Goal: Task Accomplishment & Management: Use online tool/utility

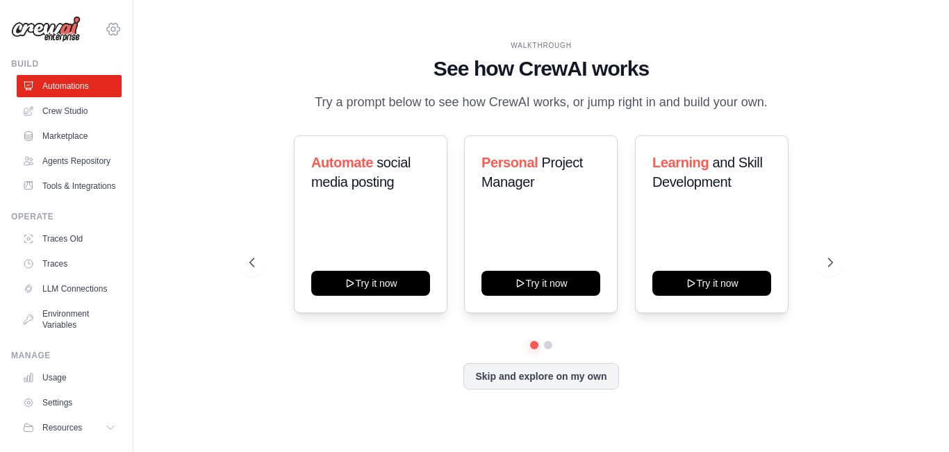
click at [106, 26] on icon at bounding box center [113, 29] width 17 height 17
click at [74, 112] on link "Crew Studio" at bounding box center [70, 111] width 105 height 22
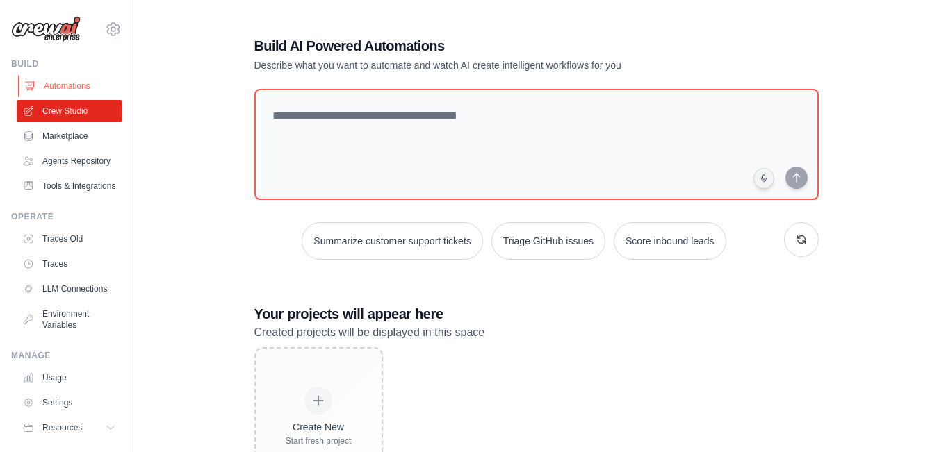
click at [46, 89] on link "Automations" at bounding box center [70, 86] width 105 height 22
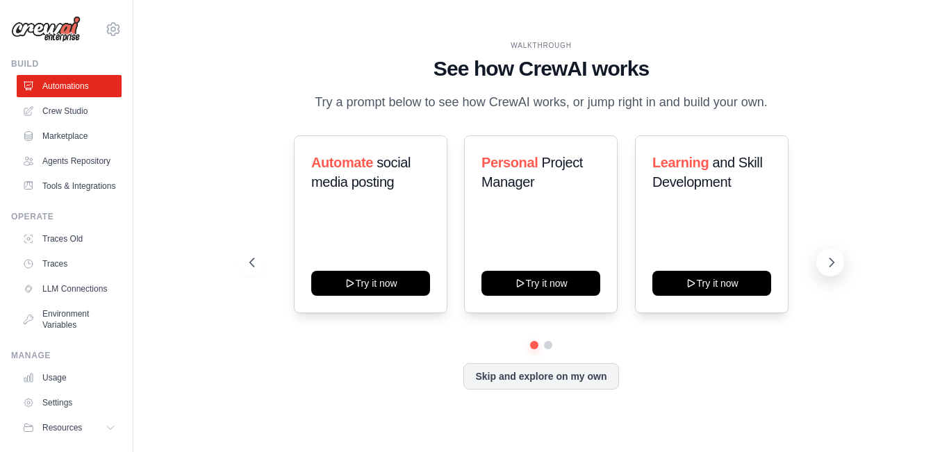
click at [823, 265] on button at bounding box center [830, 263] width 28 height 28
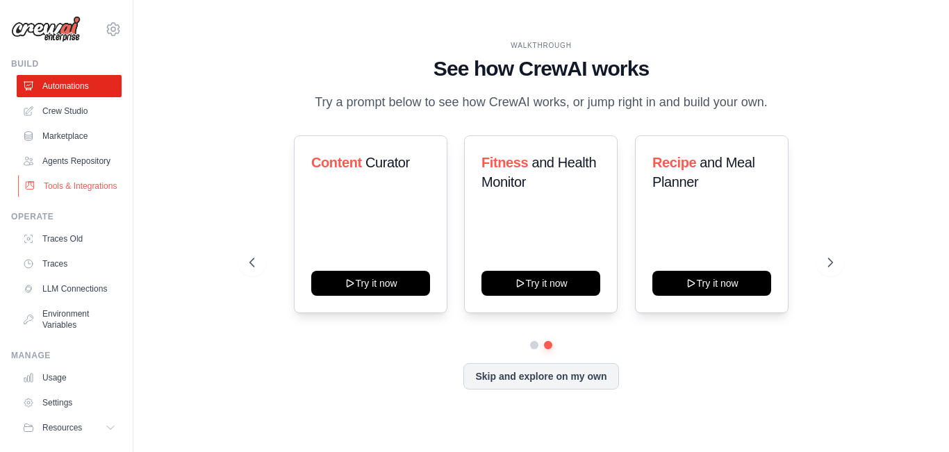
scroll to position [69, 0]
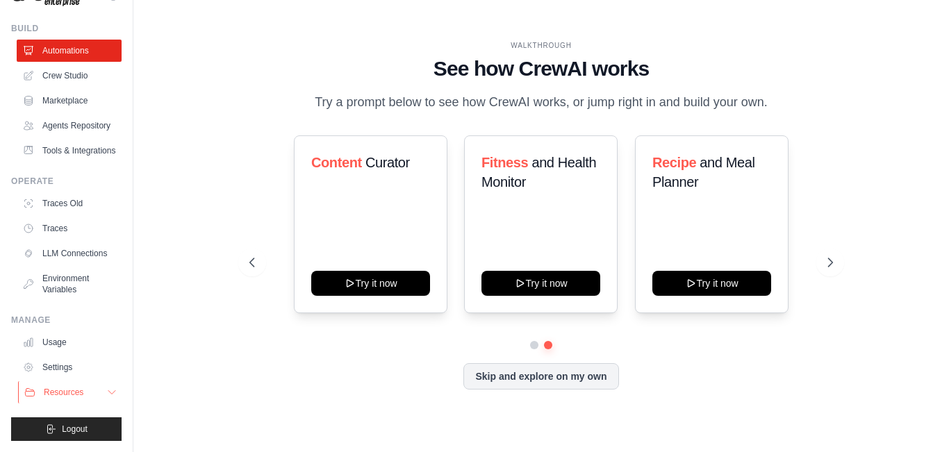
click at [91, 397] on button "Resources" at bounding box center [70, 392] width 105 height 22
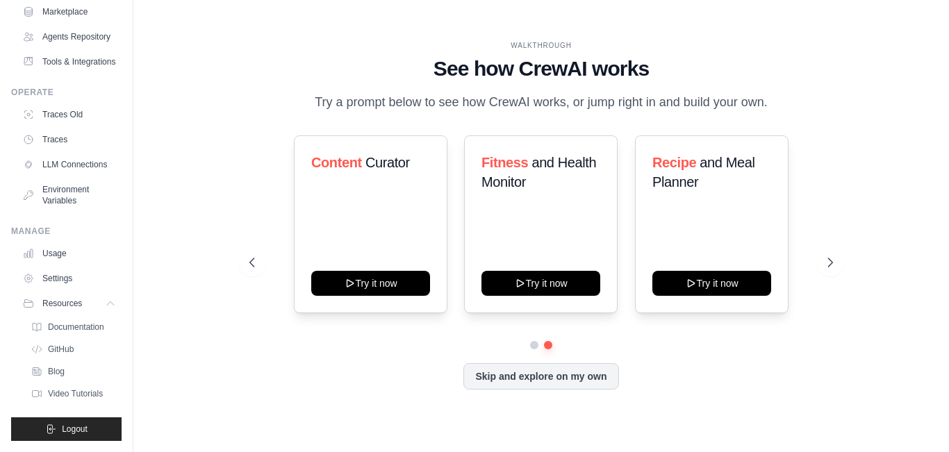
scroll to position [158, 0]
click at [69, 280] on link "Settings" at bounding box center [70, 279] width 105 height 22
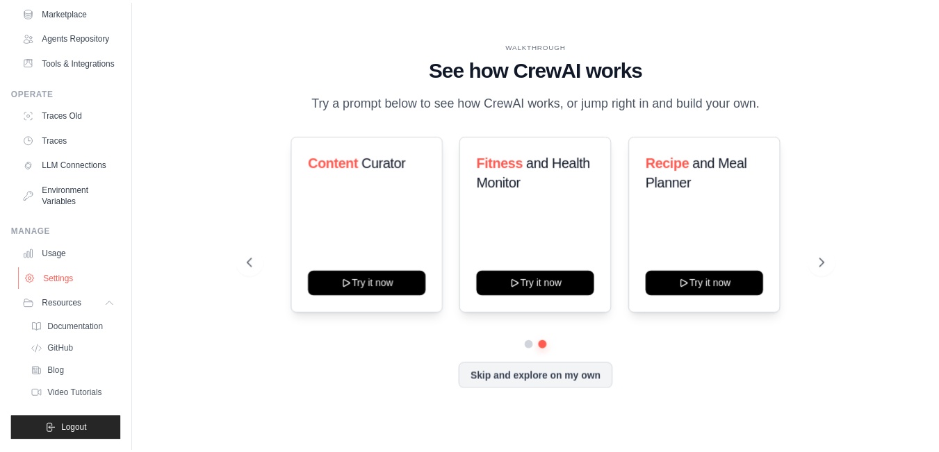
scroll to position [69, 0]
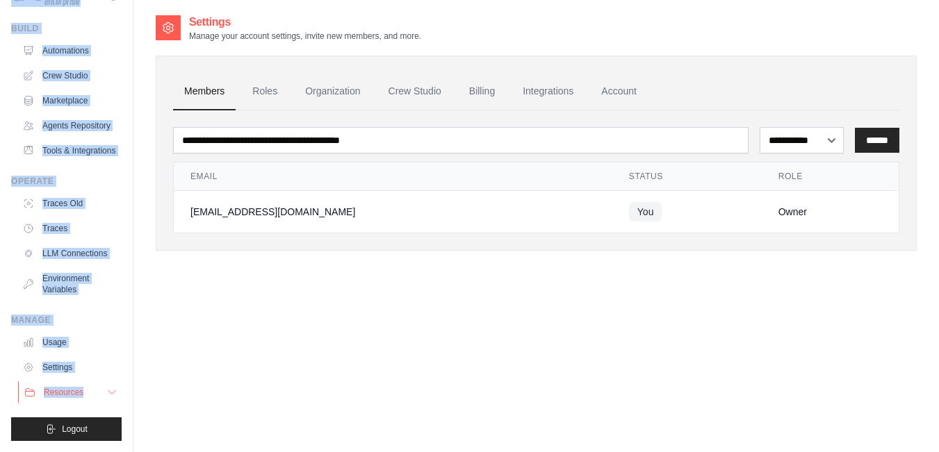
scroll to position [69, 0]
drag, startPoint x: 0, startPoint y: 38, endPoint x: 99, endPoint y: 396, distance: 371.9
click at [99, 396] on div "shirlyjiji679@gmail.com Settings Build Automations" at bounding box center [66, 226] width 133 height 452
copy div "shirlyjiji679@gmail.com Settings Build Automations Crew Studio Marketplace Agen…"
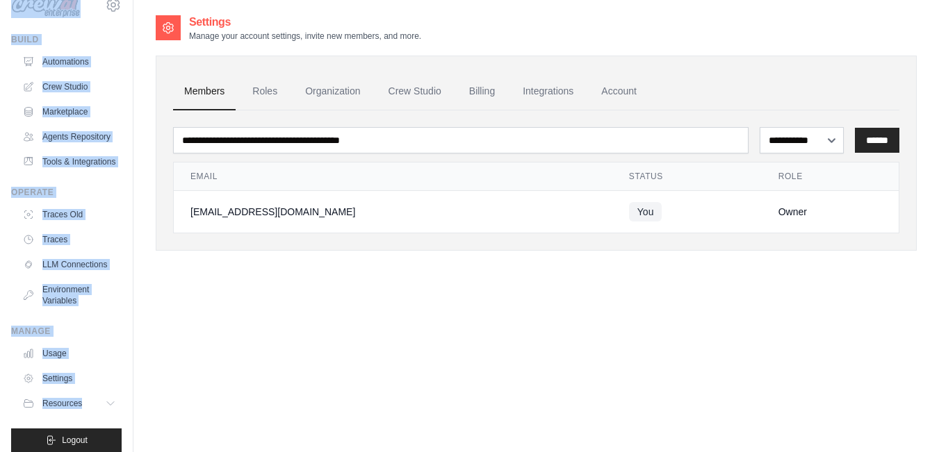
scroll to position [0, 0]
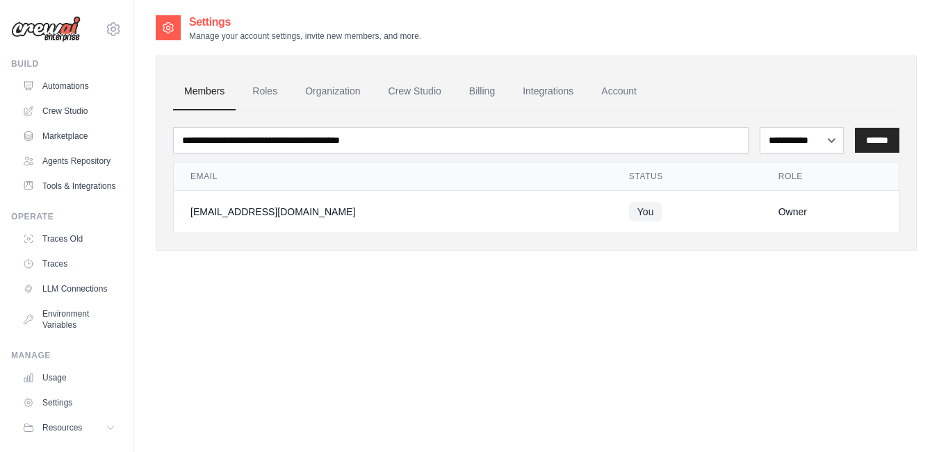
click at [229, 350] on div "**********" at bounding box center [536, 240] width 761 height 452
click at [63, 111] on link "Crew Studio" at bounding box center [70, 111] width 105 height 22
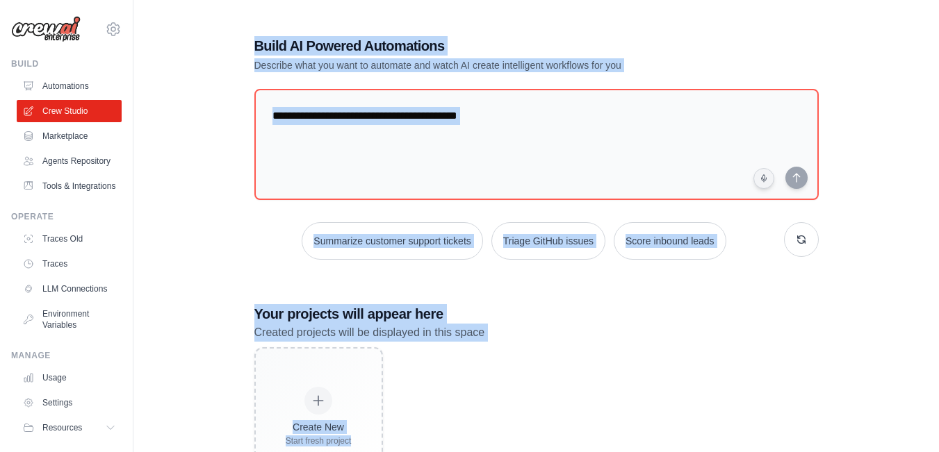
scroll to position [70, 0]
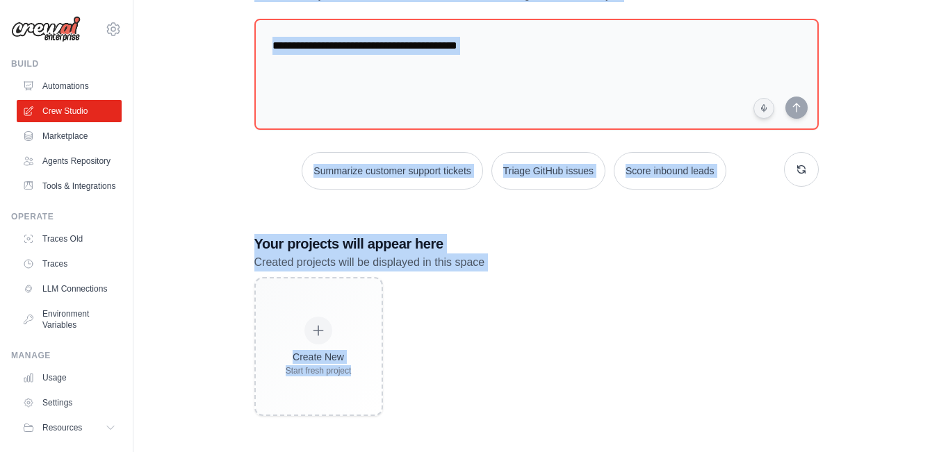
drag, startPoint x: 247, startPoint y: 15, endPoint x: 597, endPoint y: 438, distance: 548.9
click at [597, 438] on div "Build AI Powered Automations Describe what you want to automate and watch AI cr…" at bounding box center [537, 191] width 598 height 495
copy div "Build AI Powered Automations Describe what you want to automate and watch AI cr…"
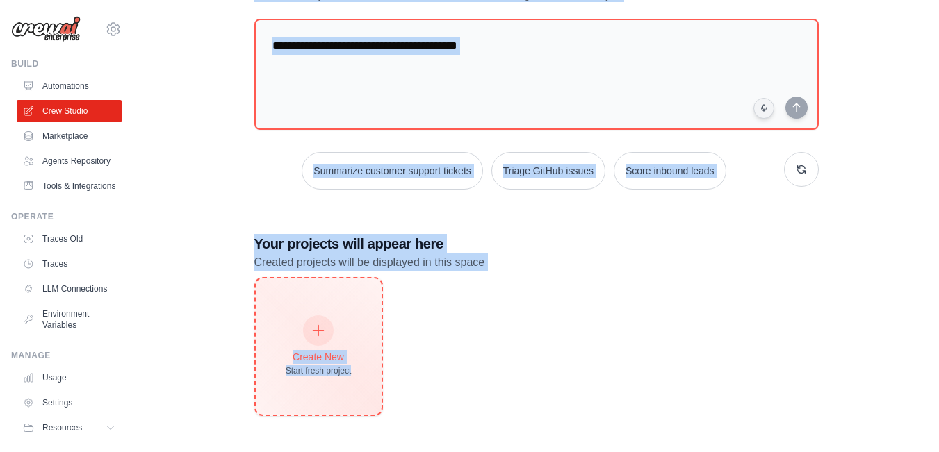
click at [327, 327] on div at bounding box center [318, 330] width 31 height 31
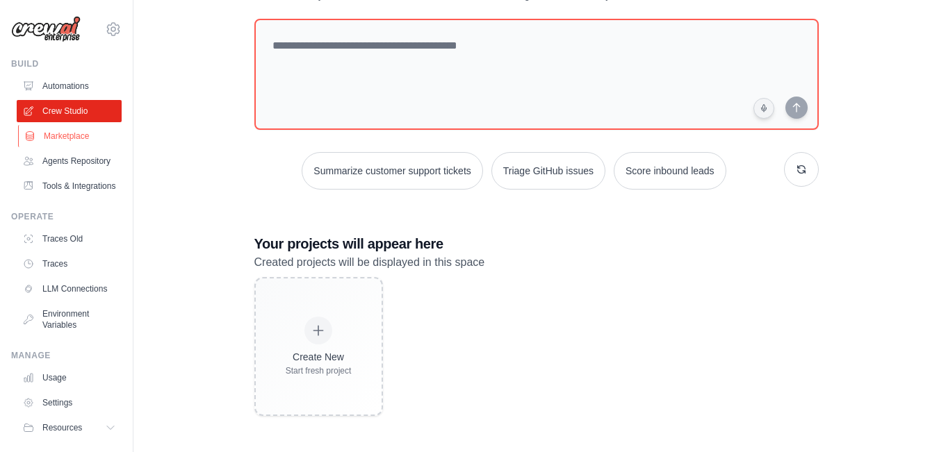
click at [72, 138] on link "Marketplace" at bounding box center [70, 136] width 105 height 22
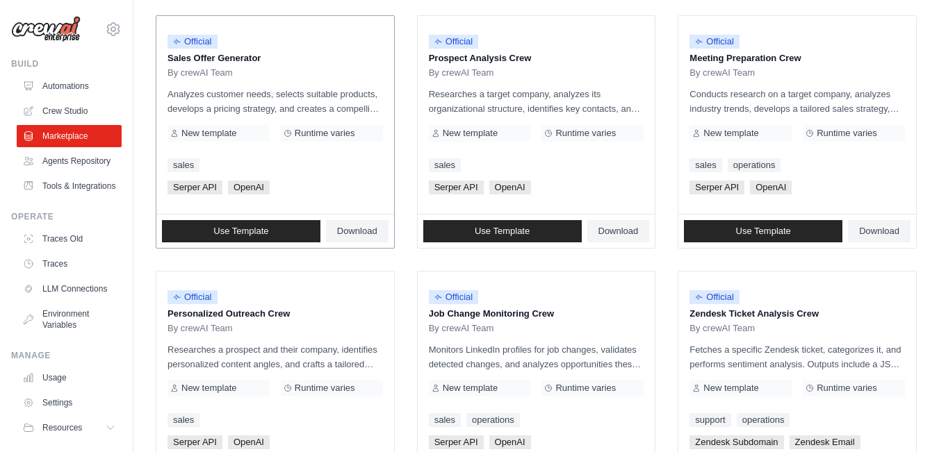
scroll to position [556, 0]
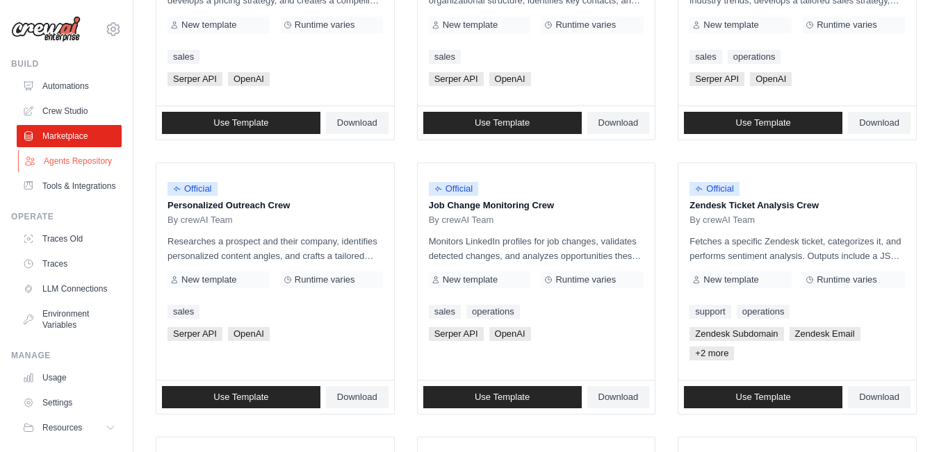
click at [88, 164] on link "Agents Repository" at bounding box center [70, 161] width 105 height 22
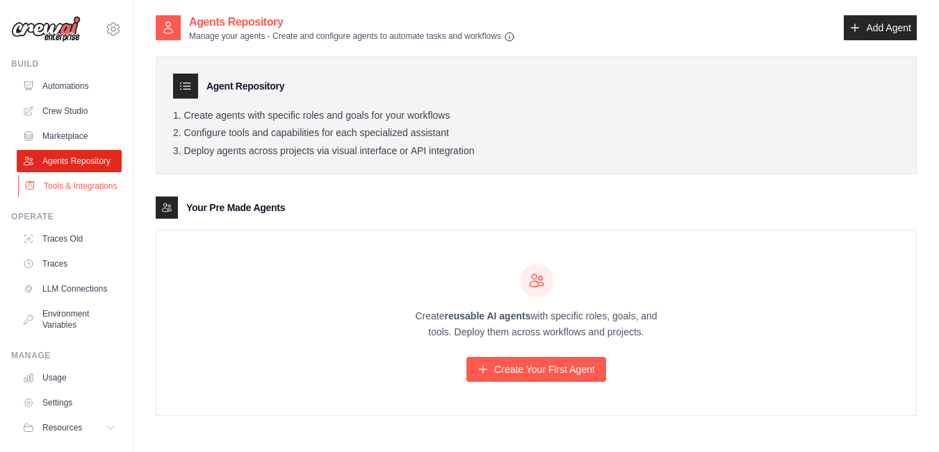
click at [58, 197] on link "Tools & Integrations" at bounding box center [70, 186] width 105 height 22
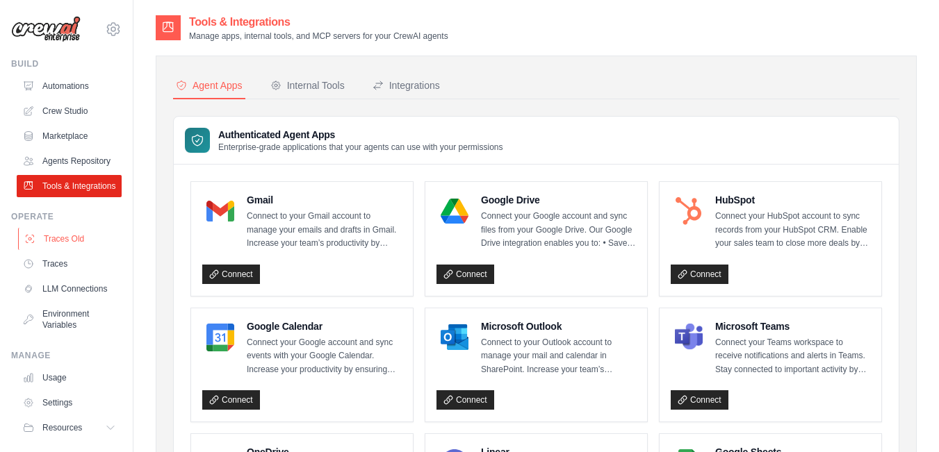
click at [67, 250] on link "Traces Old" at bounding box center [70, 239] width 105 height 22
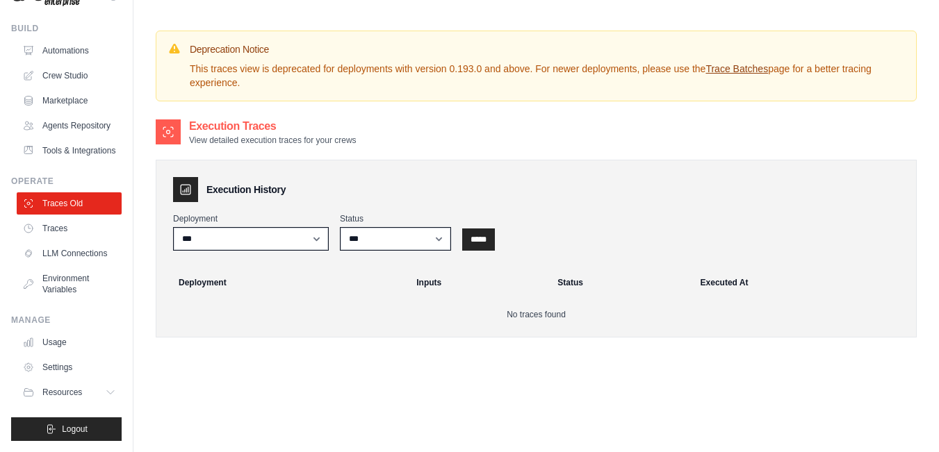
scroll to position [69, 0]
click at [49, 227] on link "Traces" at bounding box center [70, 228] width 105 height 22
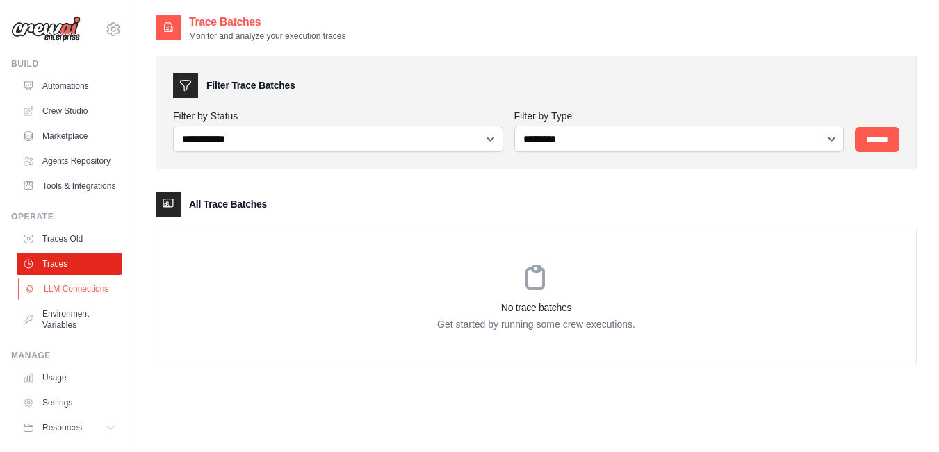
click at [50, 300] on link "LLM Connections" at bounding box center [70, 289] width 105 height 22
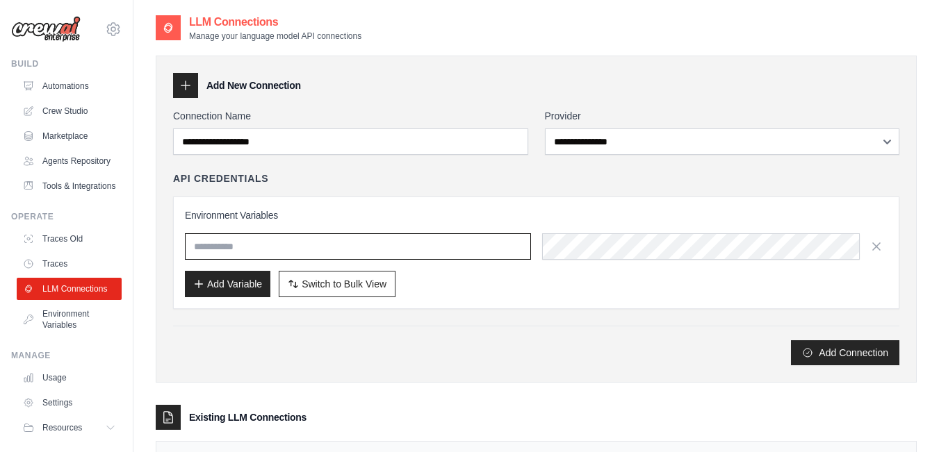
click at [257, 249] on input "text" at bounding box center [358, 246] width 346 height 26
click at [484, 218] on h3 "Environment Variables" at bounding box center [536, 215] width 703 height 14
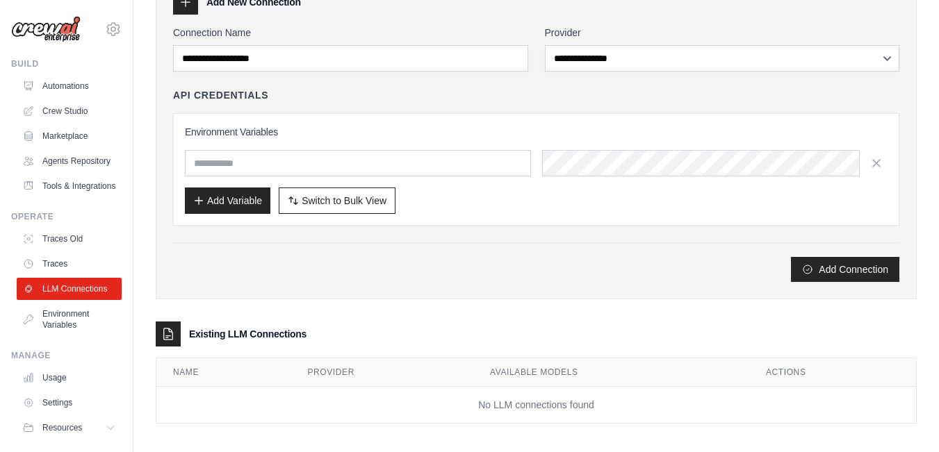
scroll to position [91, 0]
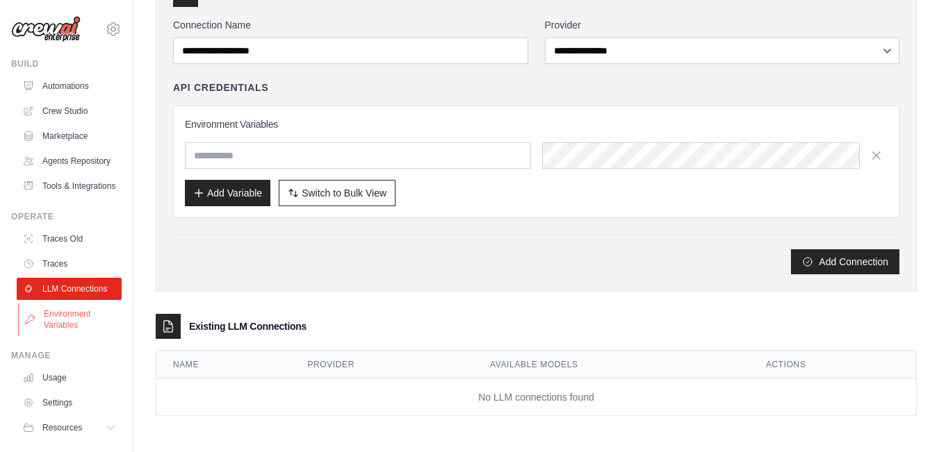
click at [56, 336] on link "Environment Variables" at bounding box center [70, 319] width 105 height 33
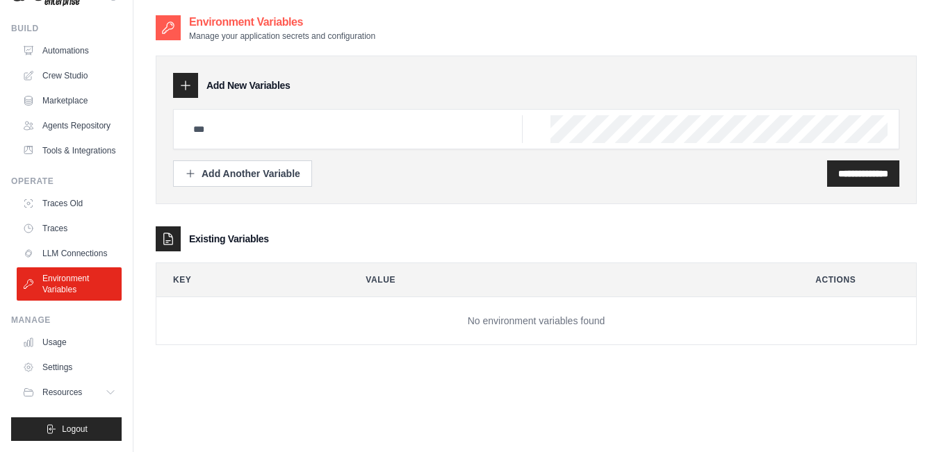
scroll to position [69, 0]
click at [66, 349] on link "Usage" at bounding box center [70, 342] width 105 height 22
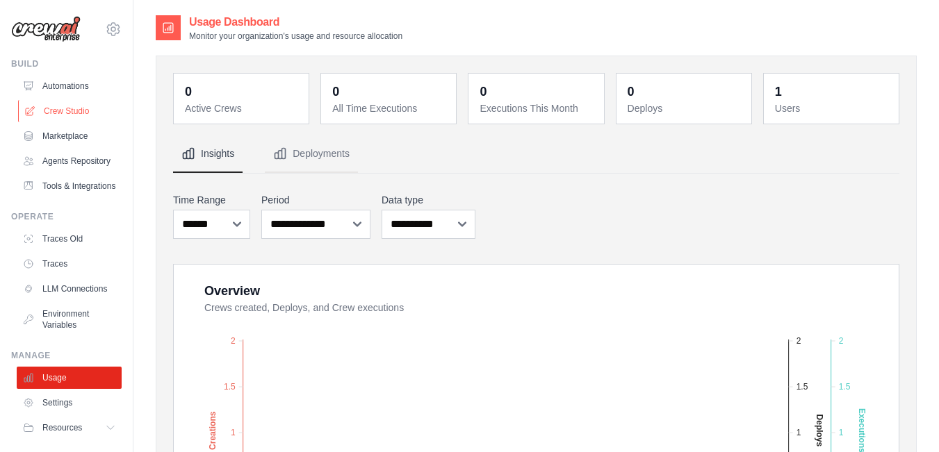
click at [62, 112] on link "Crew Studio" at bounding box center [70, 111] width 105 height 22
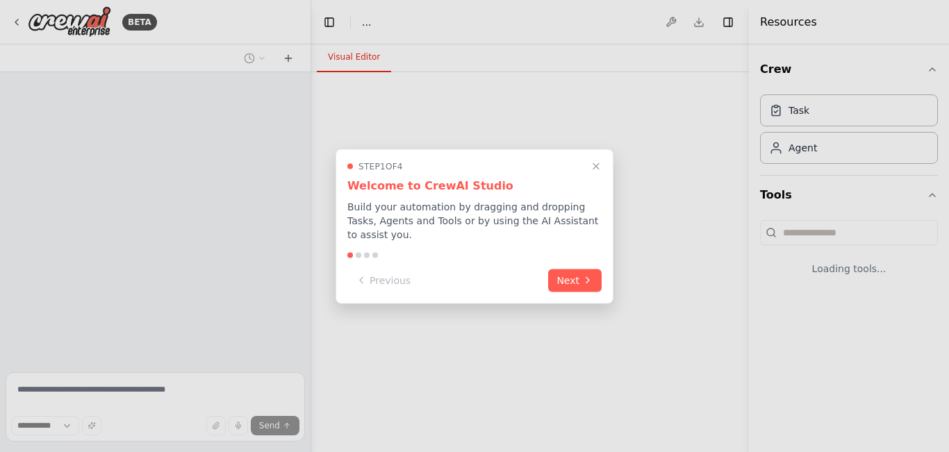
select select "****"
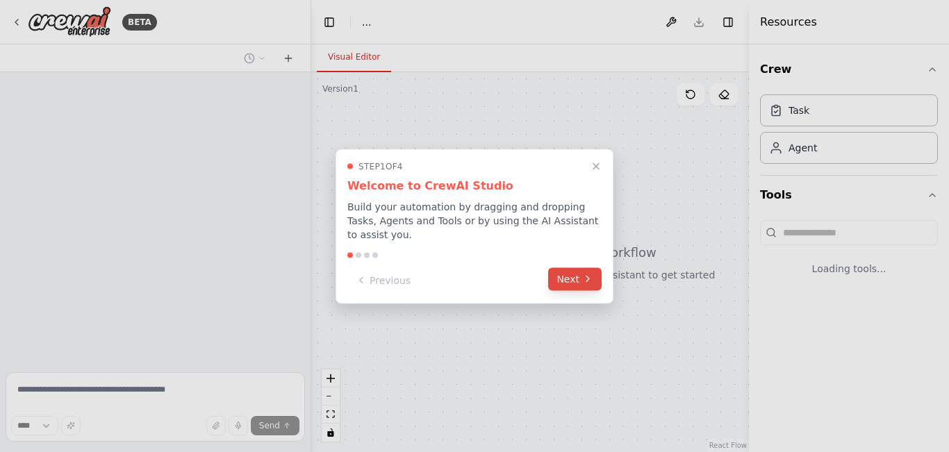
click at [577, 268] on button "Next" at bounding box center [575, 279] width 54 height 23
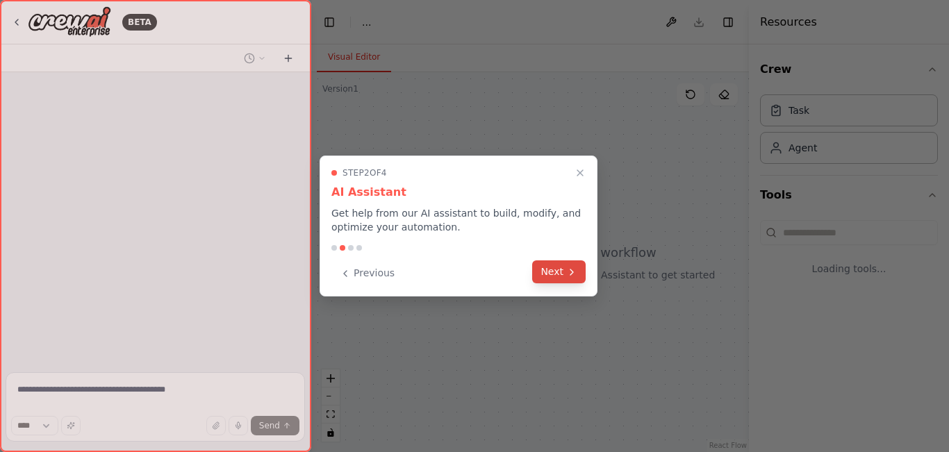
click at [570, 273] on icon at bounding box center [571, 272] width 11 height 11
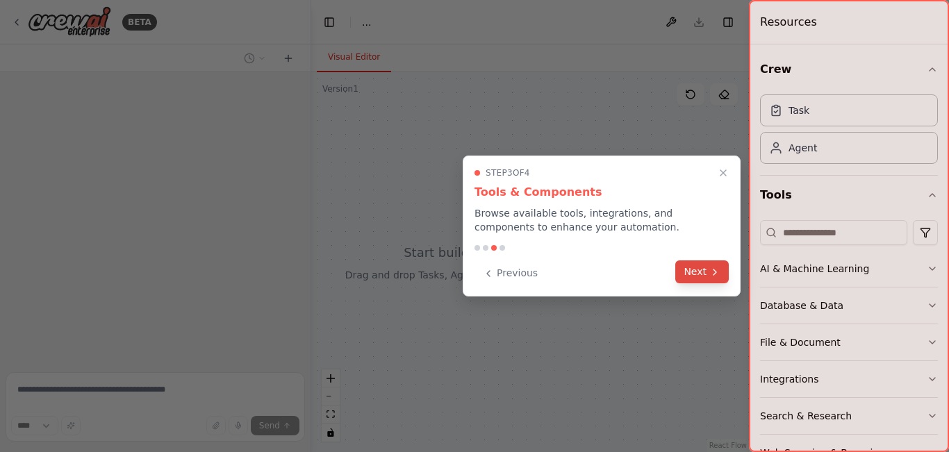
click at [700, 270] on button "Next" at bounding box center [702, 272] width 54 height 23
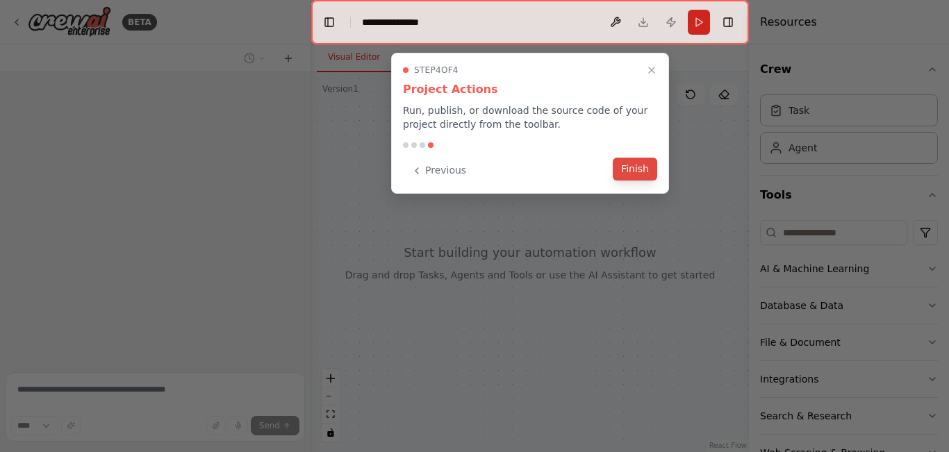
click at [634, 170] on button "Finish" at bounding box center [635, 169] width 44 height 23
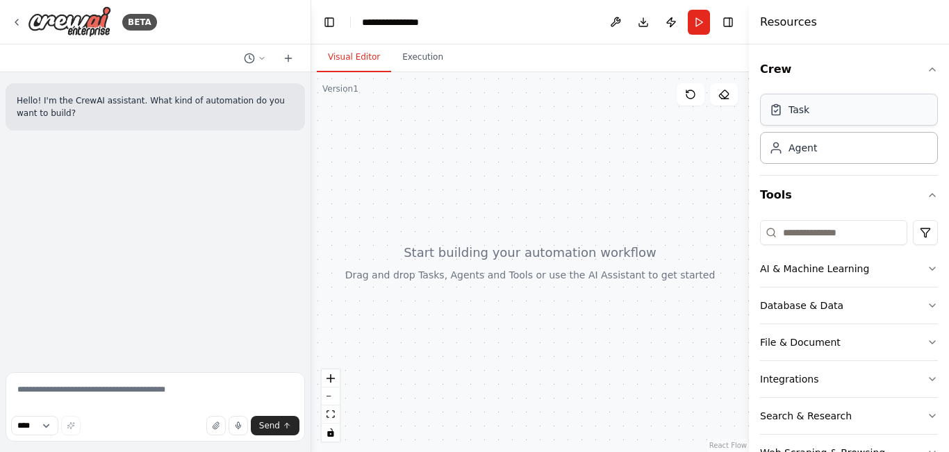
click at [811, 120] on div "Task" at bounding box center [849, 110] width 178 height 32
click at [830, 151] on div "Agent" at bounding box center [849, 147] width 178 height 32
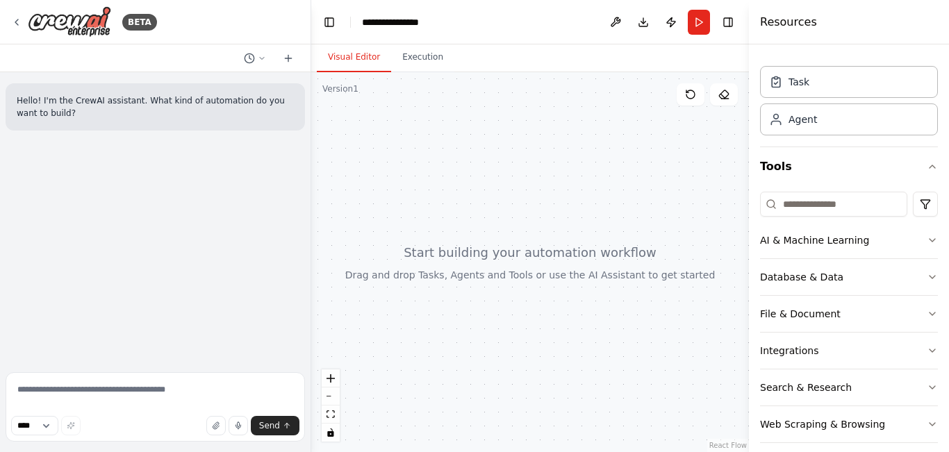
scroll to position [42, 0]
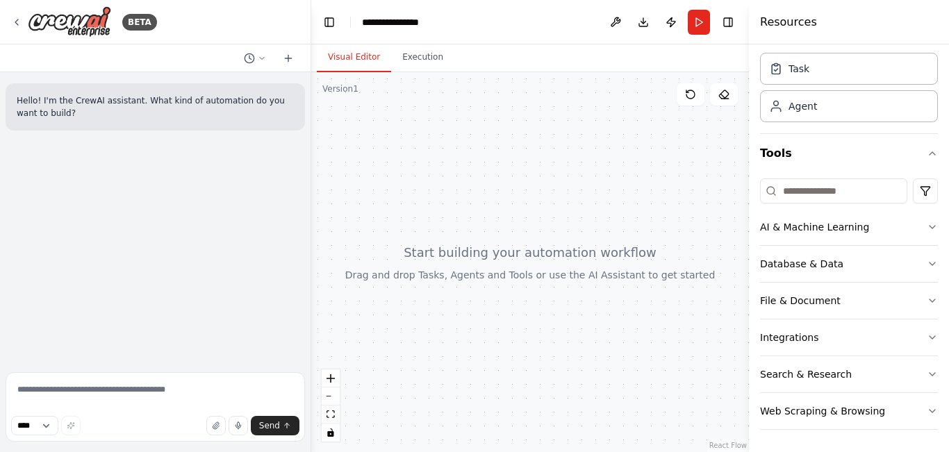
click at [539, 144] on div at bounding box center [530, 262] width 438 height 380
click at [106, 157] on div "Hello! I'm the CrewAI assistant. What kind of automation do you want to build?" at bounding box center [155, 219] width 311 height 295
click at [520, 253] on div at bounding box center [530, 262] width 438 height 380
click at [809, 63] on div "Task" at bounding box center [849, 68] width 178 height 32
click at [835, 108] on div "Agent" at bounding box center [849, 106] width 178 height 32
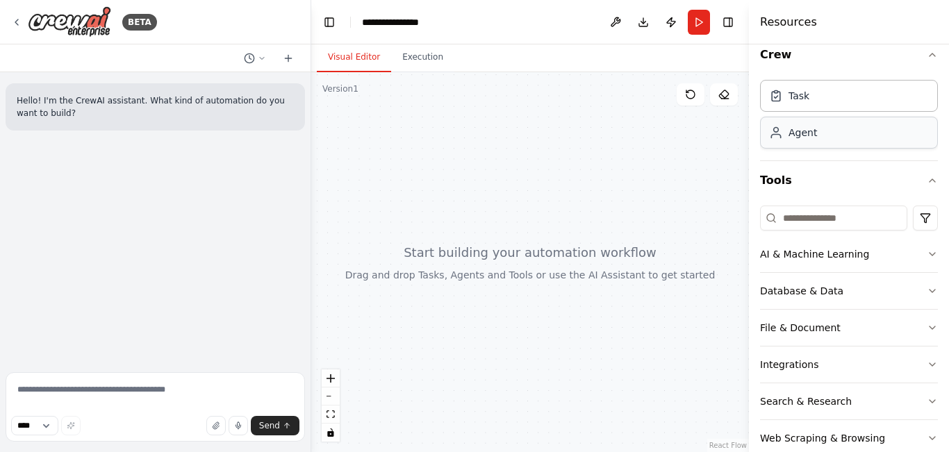
scroll to position [0, 0]
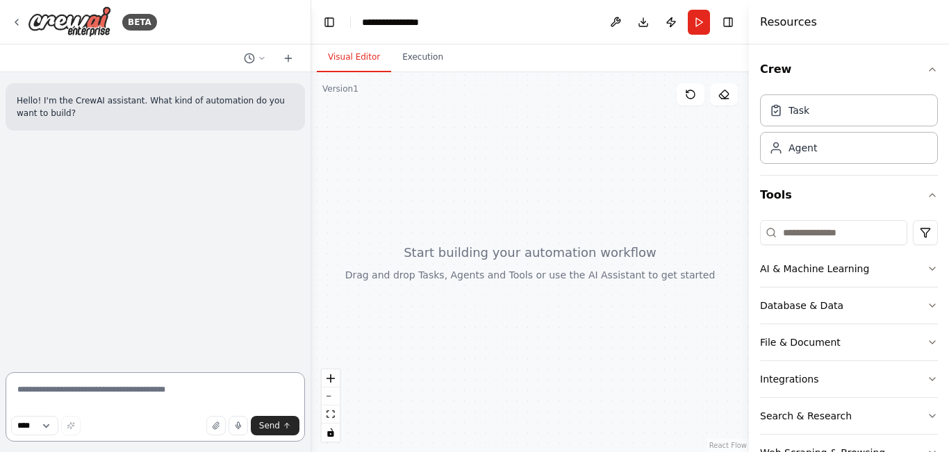
click at [154, 381] on textarea at bounding box center [155, 406] width 299 height 69
click at [613, 24] on button at bounding box center [616, 22] width 22 height 25
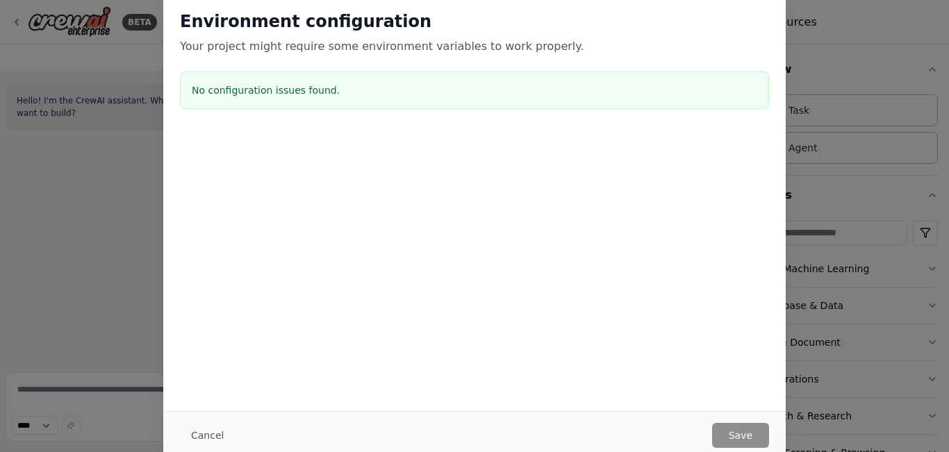
click at [820, 58] on div "Environment configuration Your project might require some environment variables…" at bounding box center [474, 226] width 949 height 452
click at [211, 440] on button "Cancel" at bounding box center [207, 435] width 55 height 25
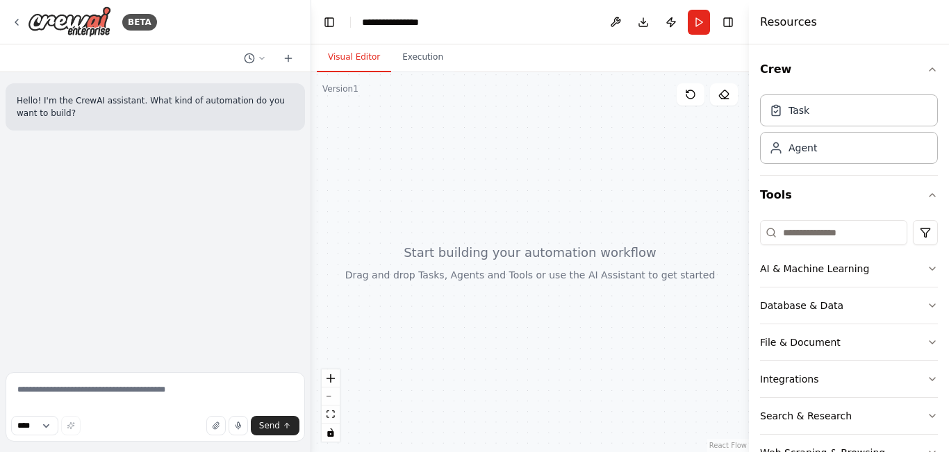
click at [460, 139] on div at bounding box center [530, 262] width 438 height 380
click at [332, 434] on icon "toggle interactivity" at bounding box center [330, 433] width 6 height 8
click at [807, 381] on div "Integrations" at bounding box center [789, 379] width 58 height 14
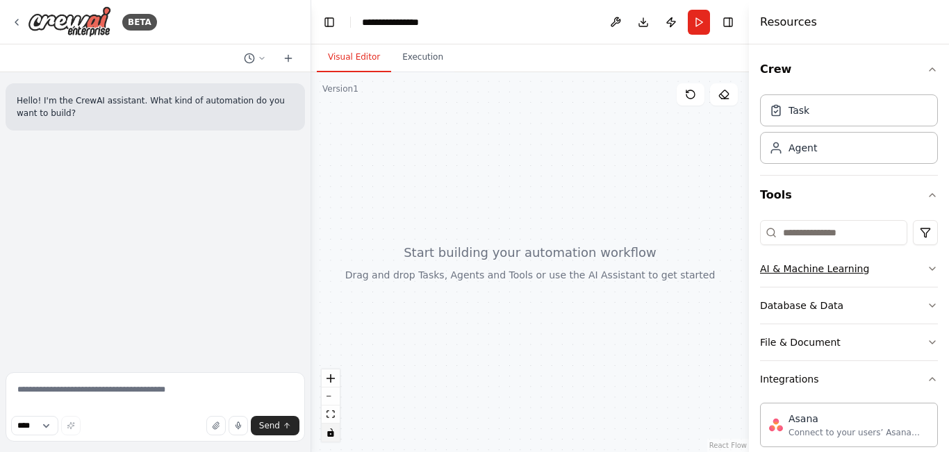
click at [853, 277] on button "AI & Machine Learning" at bounding box center [849, 269] width 178 height 36
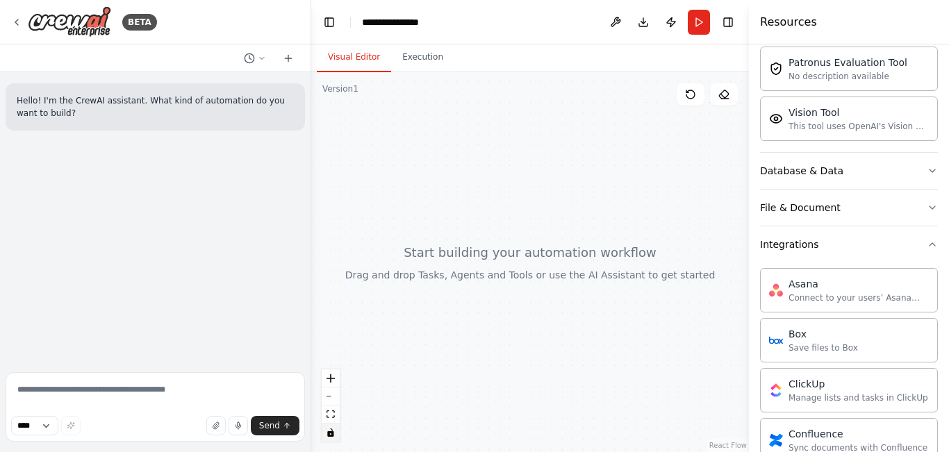
scroll to position [347, 0]
click at [889, 212] on button "File & Document" at bounding box center [849, 206] width 178 height 36
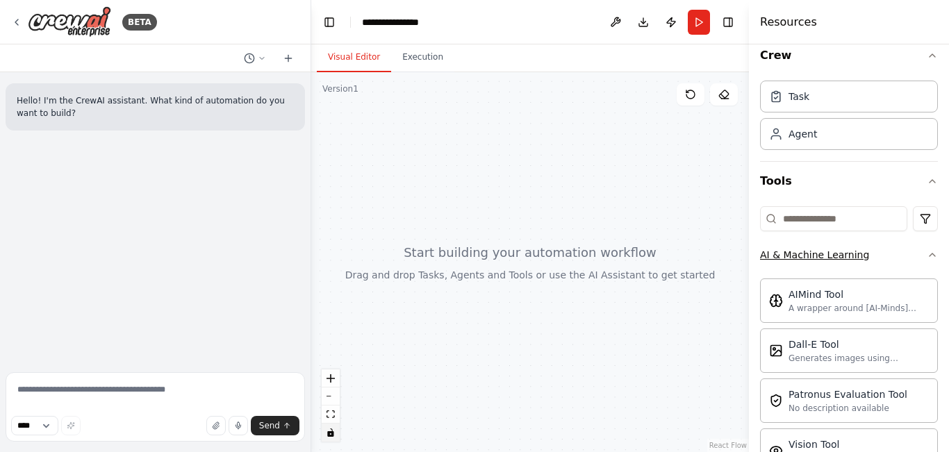
scroll to position [0, 0]
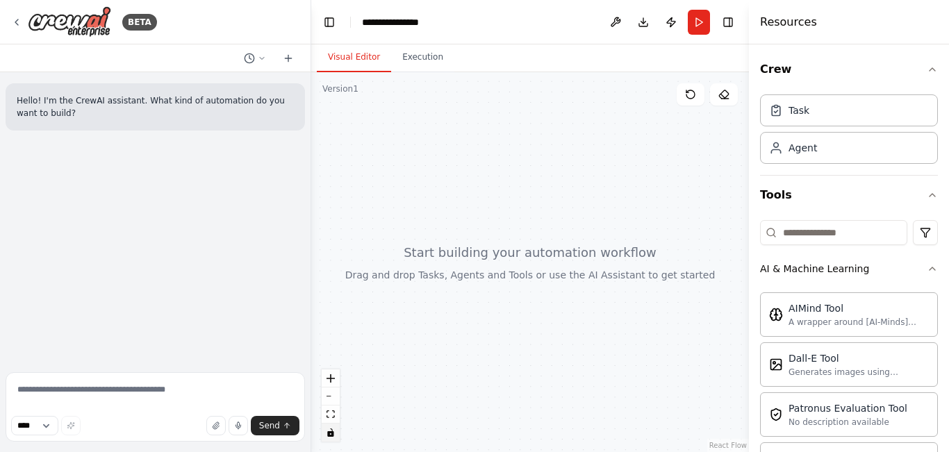
click at [406, 35] on header "**********" at bounding box center [530, 22] width 438 height 44
click at [420, 25] on div "**********" at bounding box center [396, 22] width 69 height 14
click at [434, 24] on div "**********" at bounding box center [414, 22] width 104 height 14
click at [395, 26] on div "**********" at bounding box center [396, 22] width 69 height 14
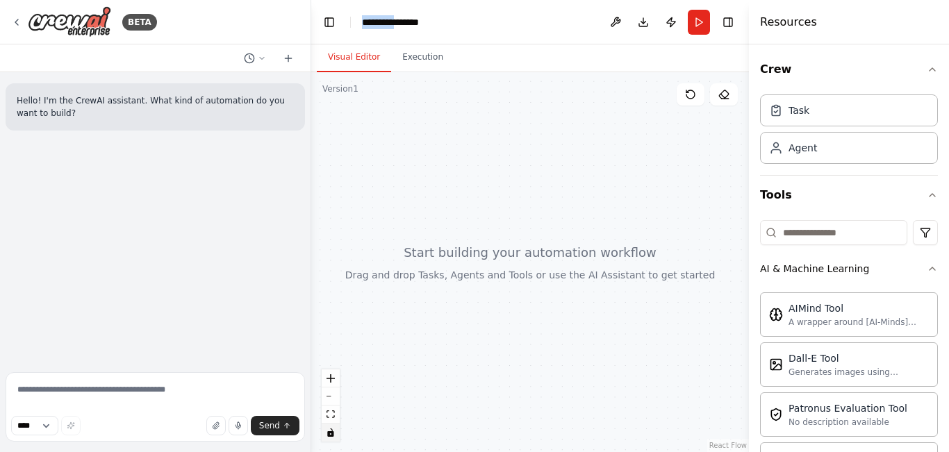
click at [395, 26] on div "**********" at bounding box center [414, 22] width 104 height 14
click at [616, 225] on div at bounding box center [530, 262] width 438 height 380
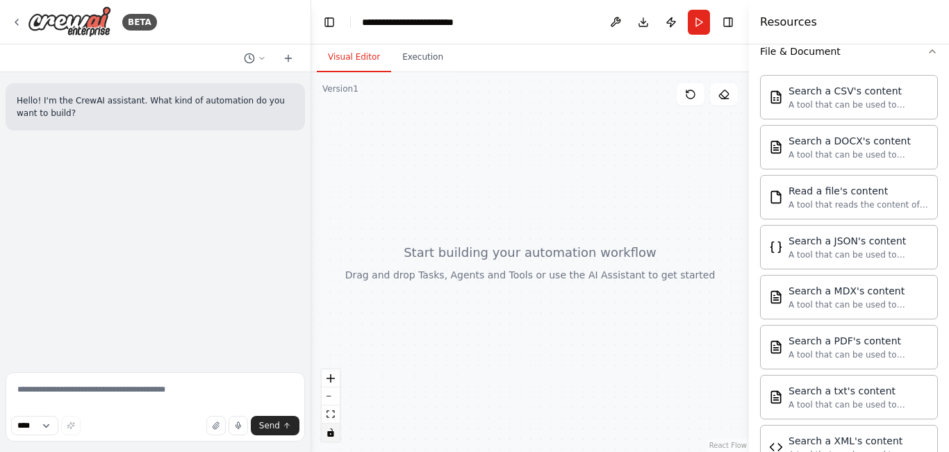
scroll to position [556, 0]
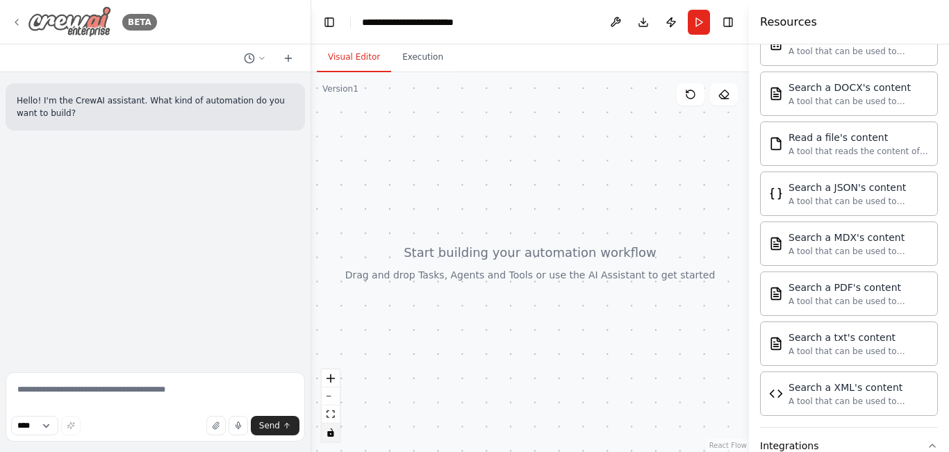
click at [19, 26] on icon at bounding box center [16, 22] width 11 height 11
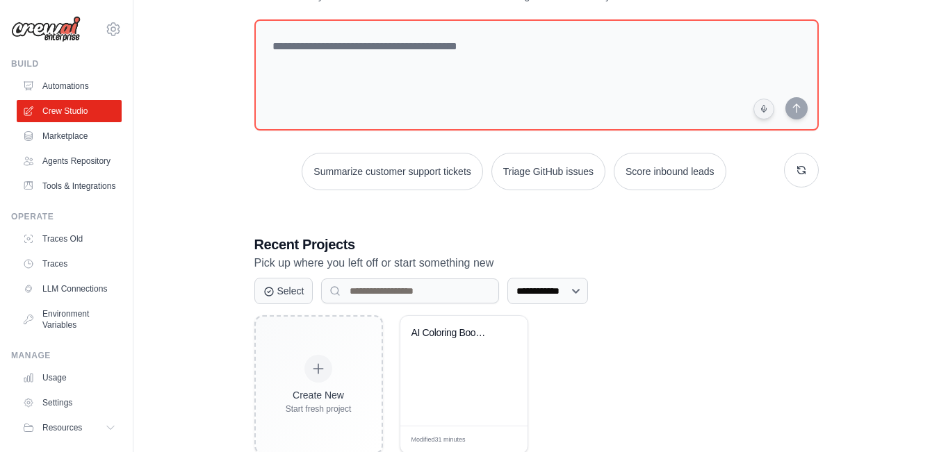
scroll to position [108, 0]
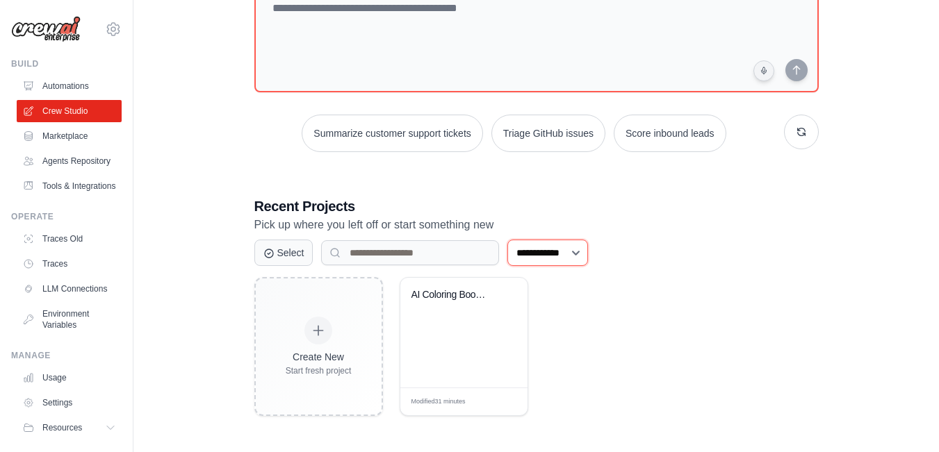
click at [568, 249] on select "**********" at bounding box center [547, 253] width 81 height 26
click at [466, 336] on div "AI Coloring Book Generator" at bounding box center [463, 333] width 127 height 110
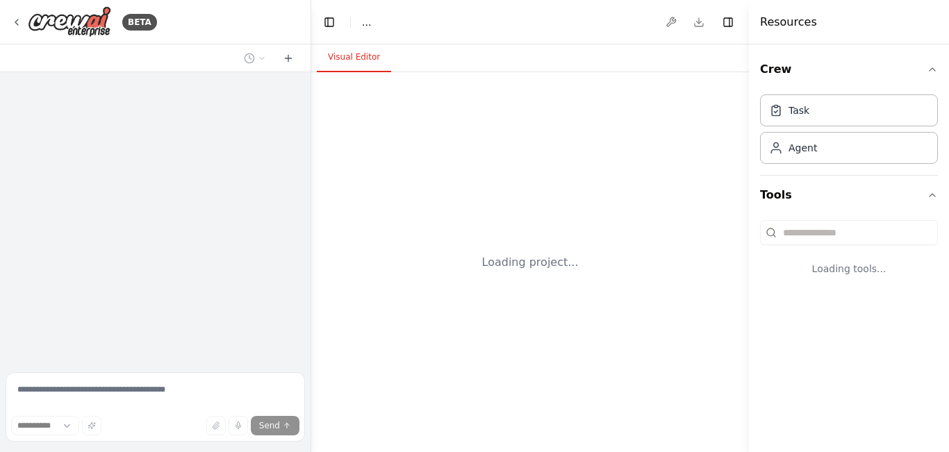
select select "****"
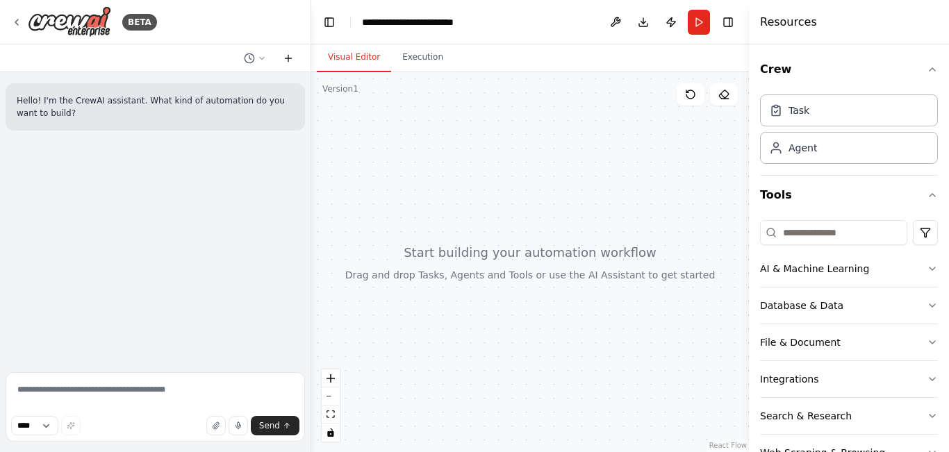
click at [288, 65] on button at bounding box center [288, 58] width 22 height 17
click at [58, 428] on select "****" at bounding box center [34, 425] width 47 height 19
click at [58, 427] on select "****" at bounding box center [34, 425] width 47 height 19
click at [927, 268] on icon "button" at bounding box center [932, 268] width 11 height 11
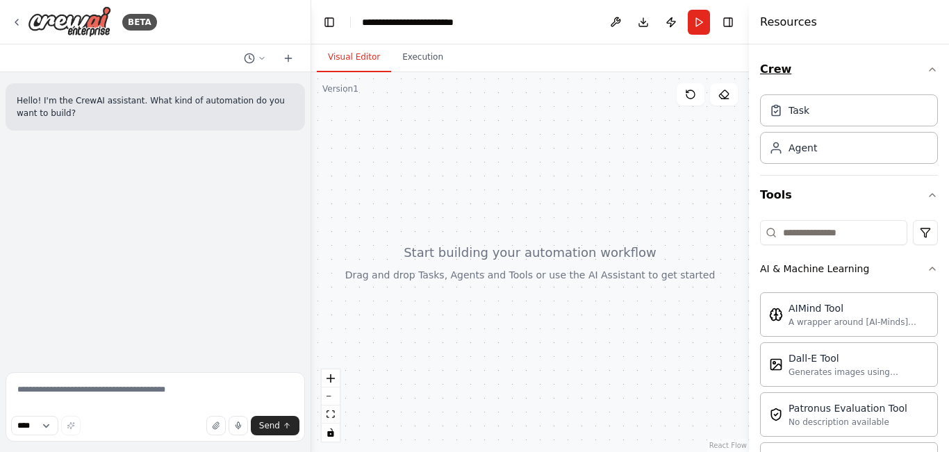
click at [927, 72] on icon "button" at bounding box center [932, 69] width 11 height 11
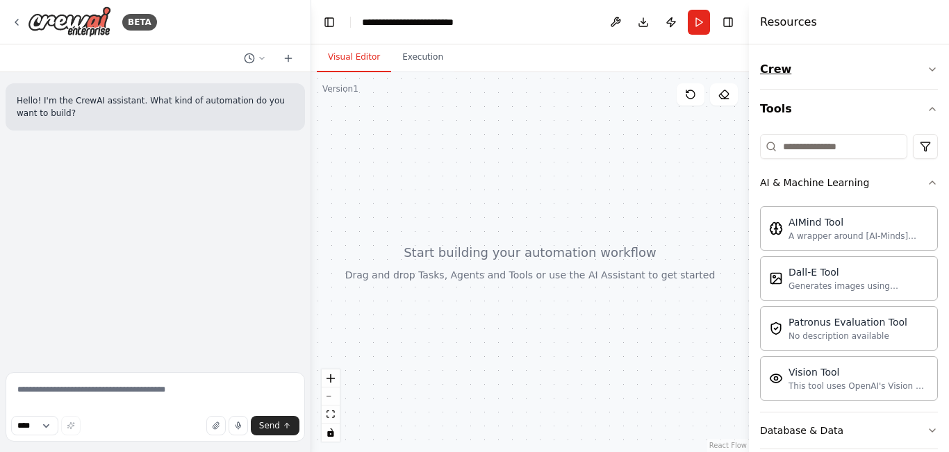
click at [927, 72] on icon "button" at bounding box center [932, 69] width 11 height 11
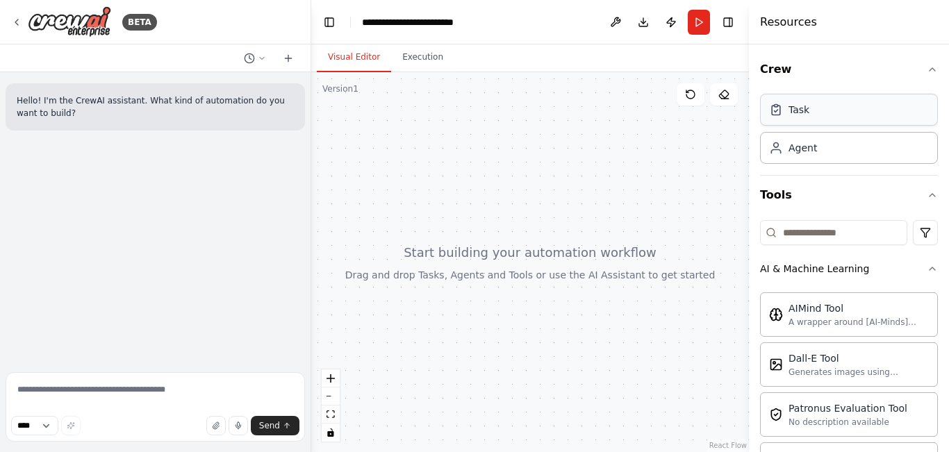
click at [890, 106] on div "Task" at bounding box center [849, 110] width 178 height 32
click at [792, 156] on div "Agent" at bounding box center [849, 147] width 178 height 32
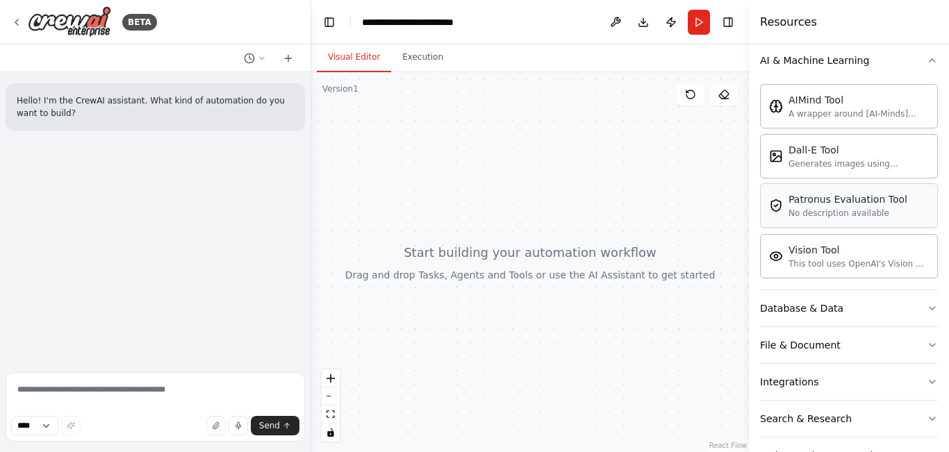
scroll to position [253, 0]
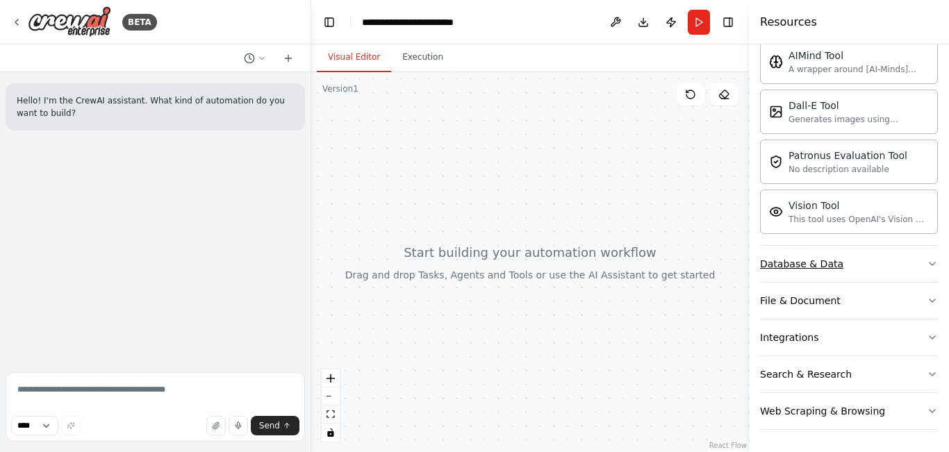
click at [906, 269] on button "Database & Data" at bounding box center [849, 264] width 178 height 36
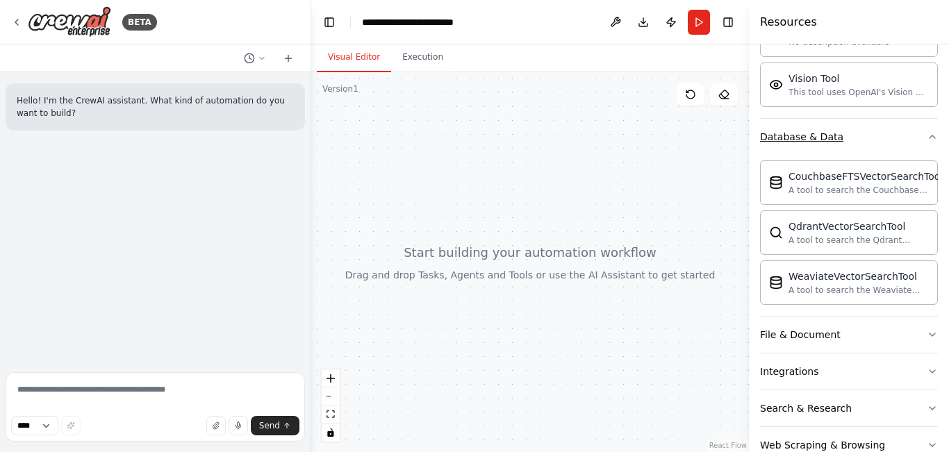
scroll to position [392, 0]
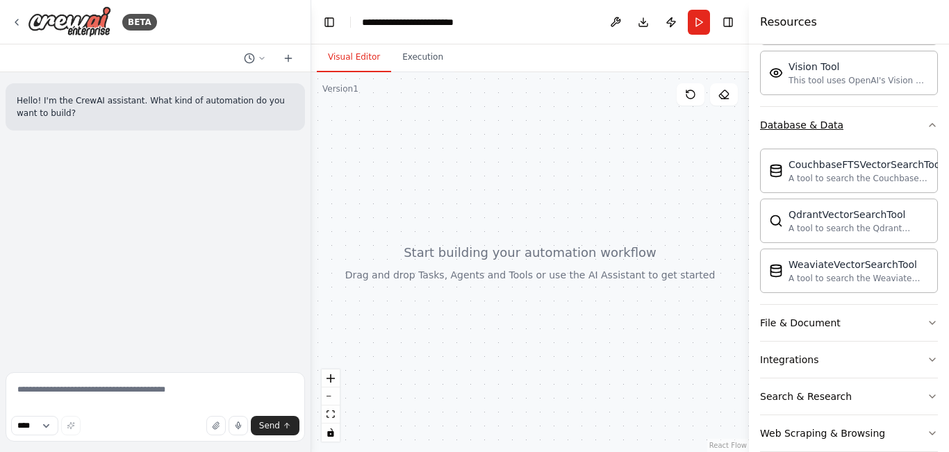
click at [901, 122] on button "Database & Data" at bounding box center [849, 125] width 178 height 36
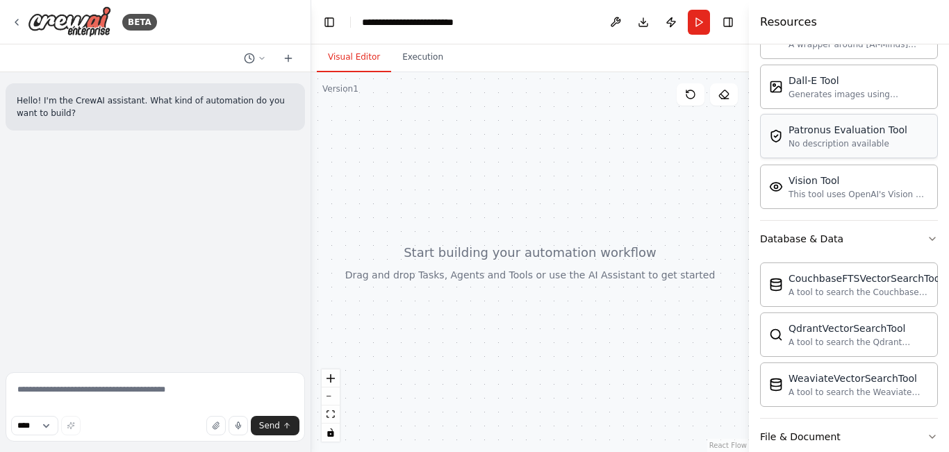
scroll to position [253, 0]
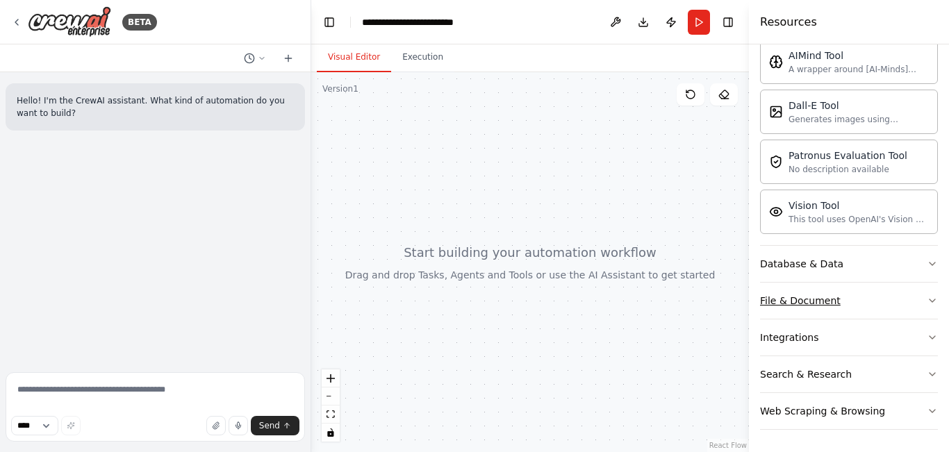
click at [861, 295] on button "File & Document" at bounding box center [849, 301] width 178 height 36
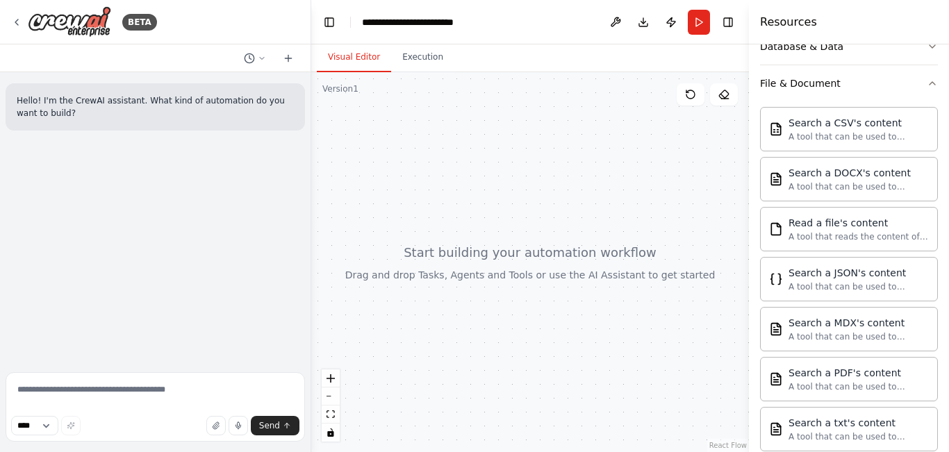
scroll to position [461, 0]
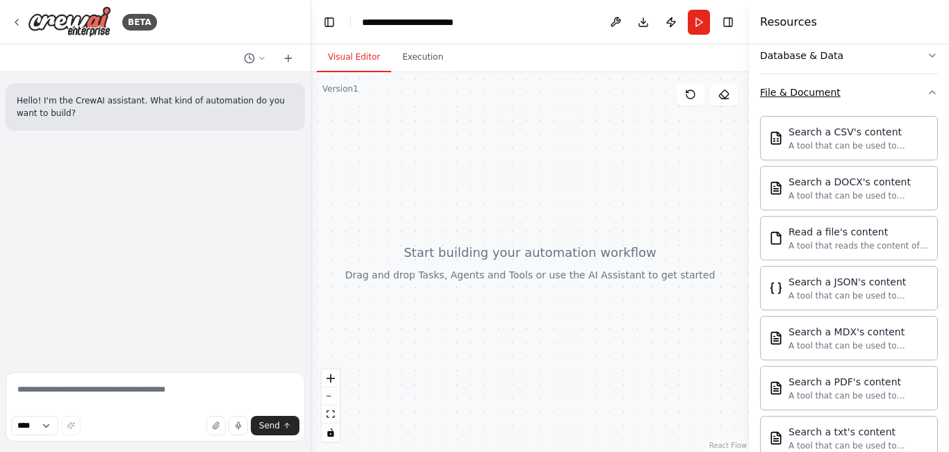
click at [858, 90] on button "File & Document" at bounding box center [849, 92] width 178 height 36
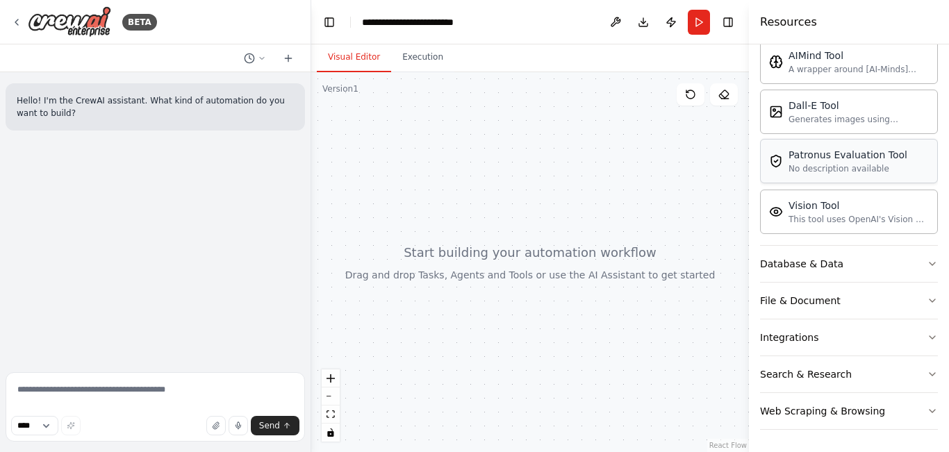
scroll to position [253, 0]
click at [889, 371] on button "Search & Research" at bounding box center [849, 374] width 178 height 36
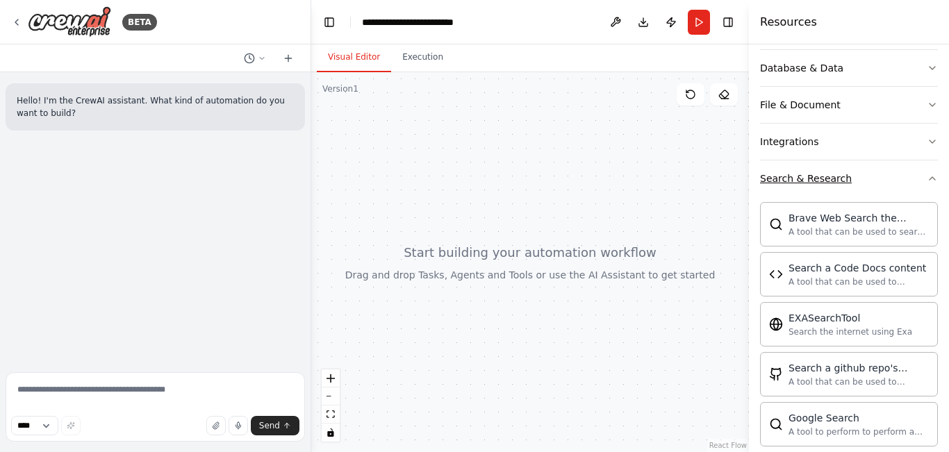
scroll to position [461, 0]
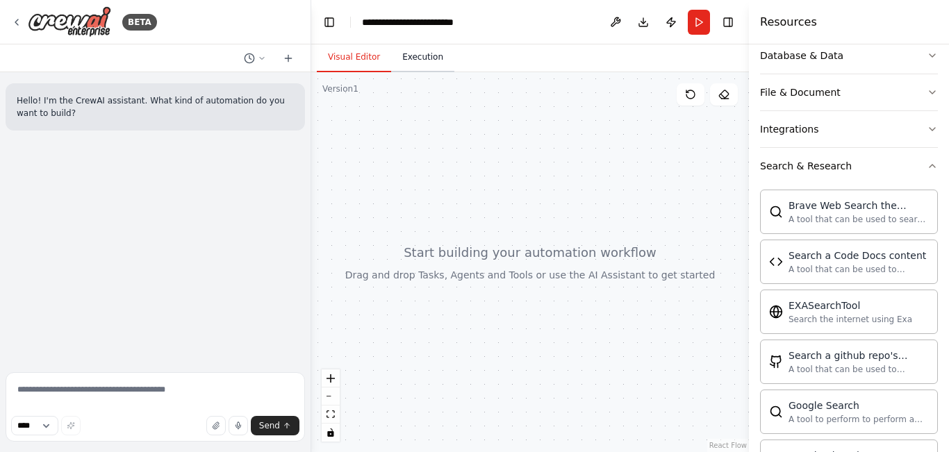
click at [414, 60] on button "Execution" at bounding box center [422, 57] width 63 height 29
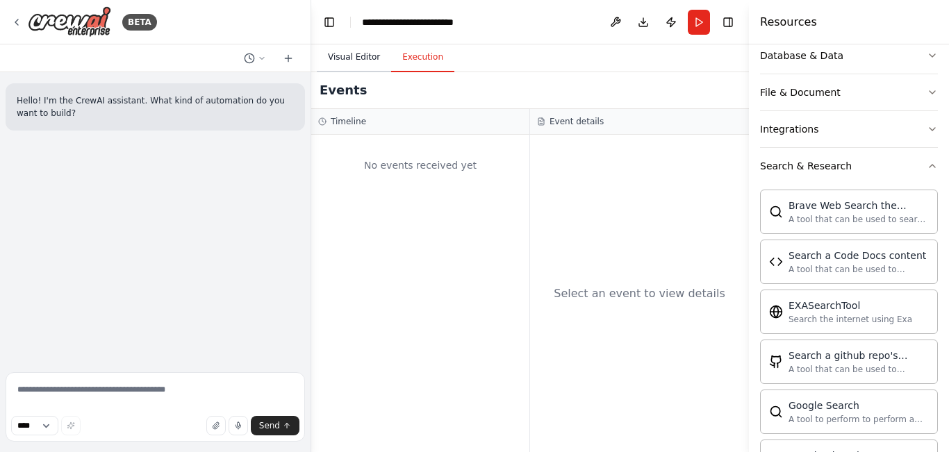
click at [374, 56] on button "Visual Editor" at bounding box center [354, 57] width 74 height 29
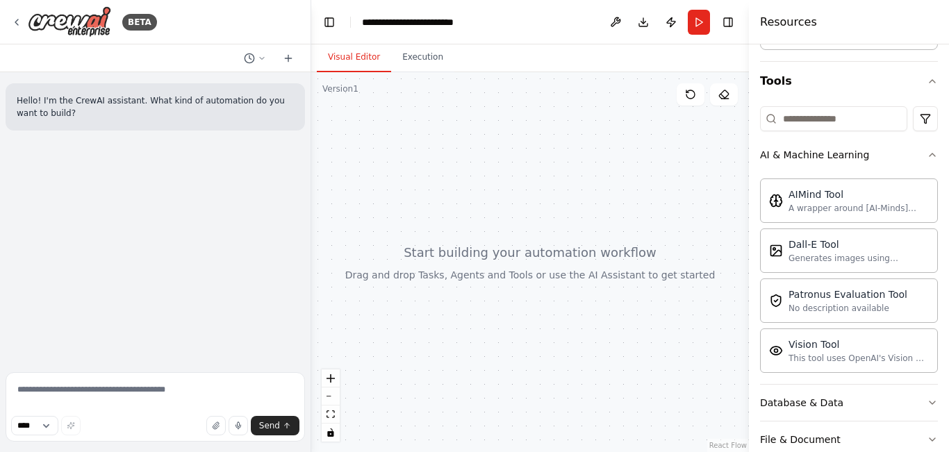
scroll to position [0, 0]
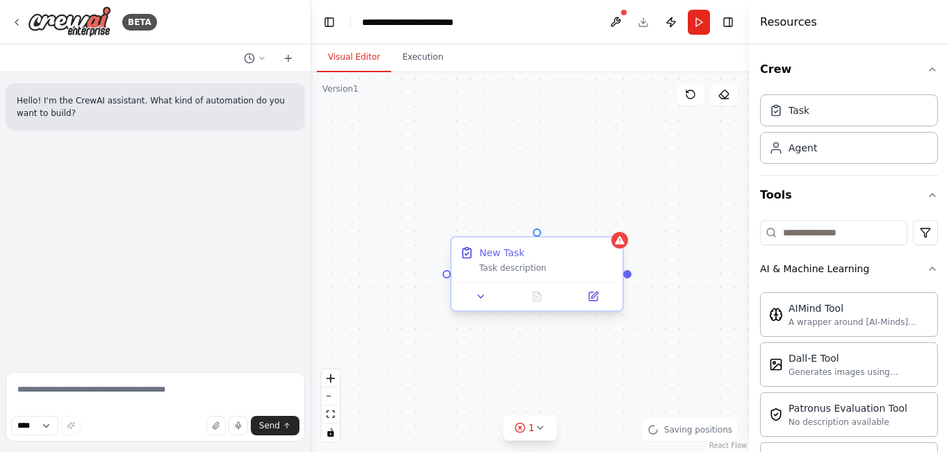
click at [520, 267] on div "Task description" at bounding box center [546, 268] width 135 height 11
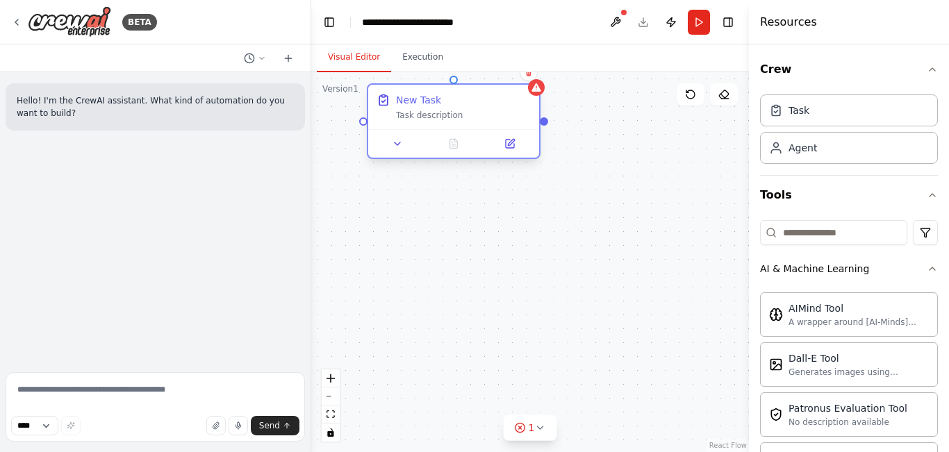
drag, startPoint x: 520, startPoint y: 267, endPoint x: 432, endPoint y: 104, distance: 185.3
click at [432, 104] on div "New Task Task description" at bounding box center [463, 107] width 135 height 28
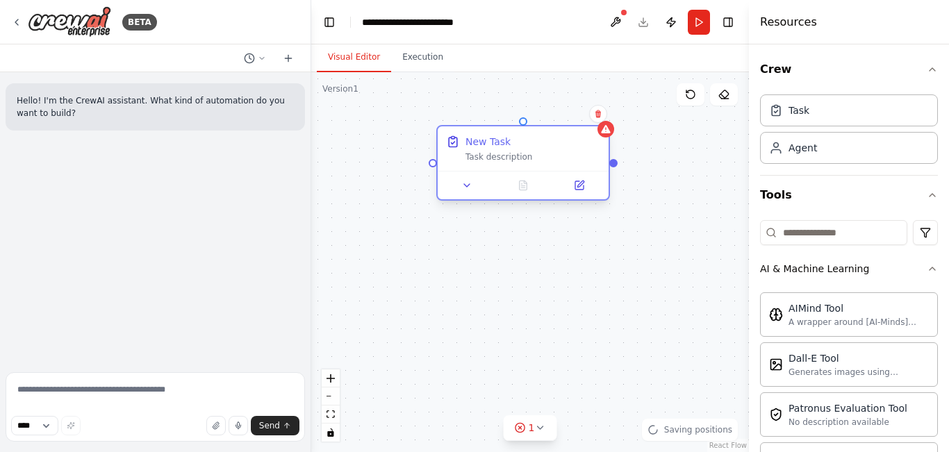
drag, startPoint x: 445, startPoint y: 114, endPoint x: 515, endPoint y: 158, distance: 83.1
click at [515, 158] on div "Task description" at bounding box center [533, 156] width 135 height 11
click at [580, 186] on icon at bounding box center [580, 184] width 6 height 6
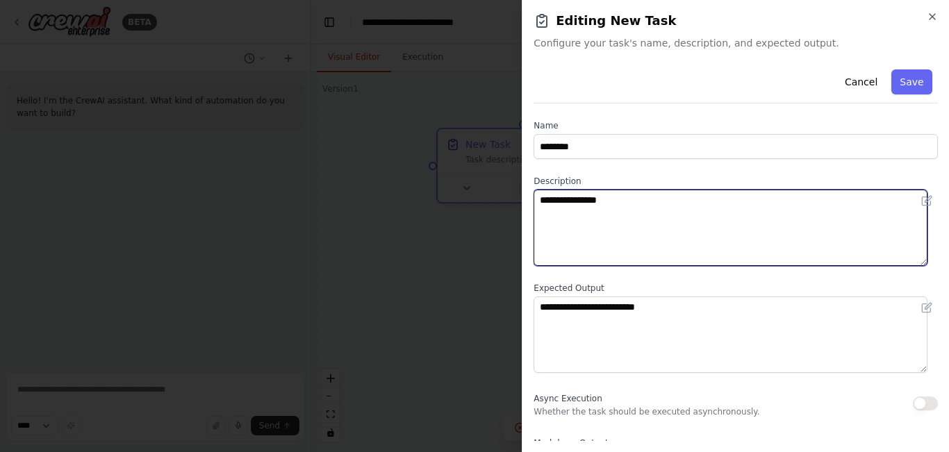
click at [620, 211] on textarea "**********" at bounding box center [731, 228] width 394 height 76
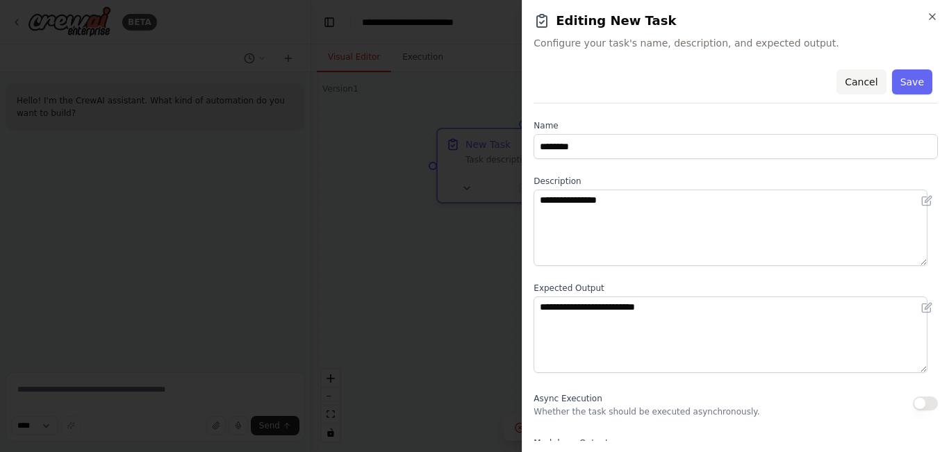
click at [855, 82] on button "Cancel" at bounding box center [861, 81] width 49 height 25
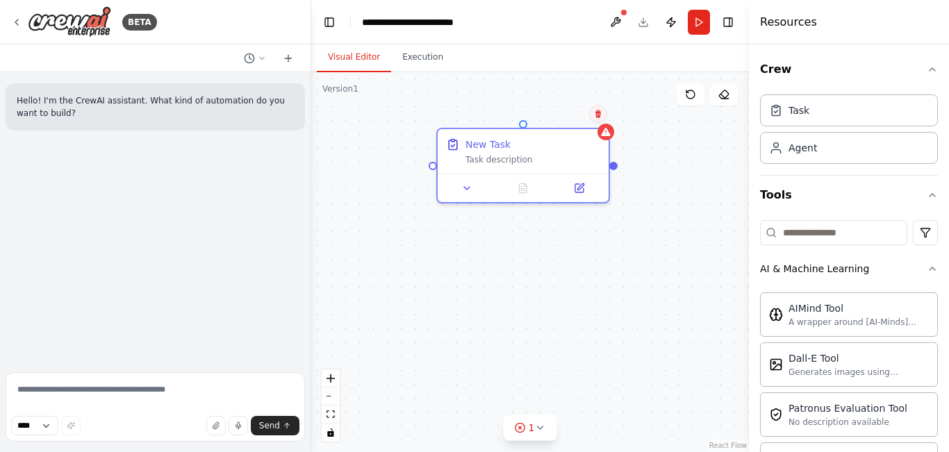
click at [598, 116] on icon at bounding box center [599, 114] width 6 height 8
click at [600, 116] on icon at bounding box center [599, 114] width 6 height 8
click at [596, 120] on button at bounding box center [598, 114] width 18 height 18
click at [560, 120] on button "Confirm" at bounding box center [558, 114] width 49 height 17
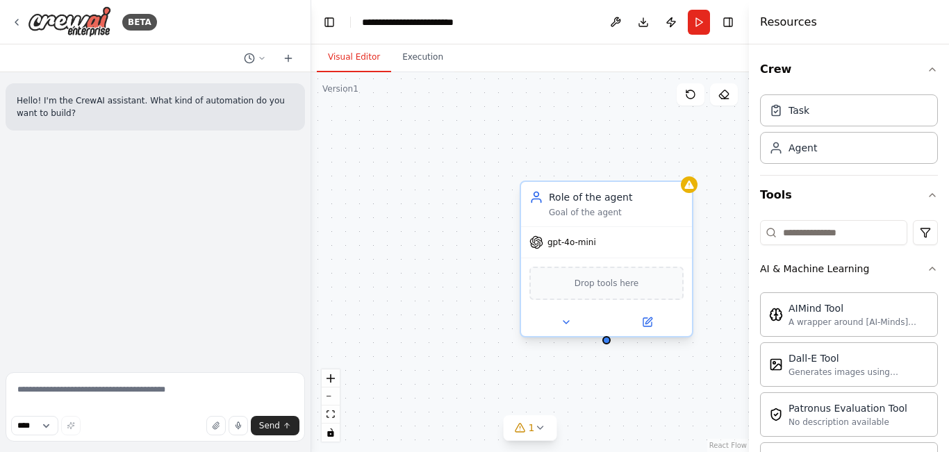
click at [614, 258] on div "Drop tools here" at bounding box center [606, 283] width 171 height 51
click at [607, 206] on div "Role of the agent Goal of the agent" at bounding box center [616, 204] width 135 height 28
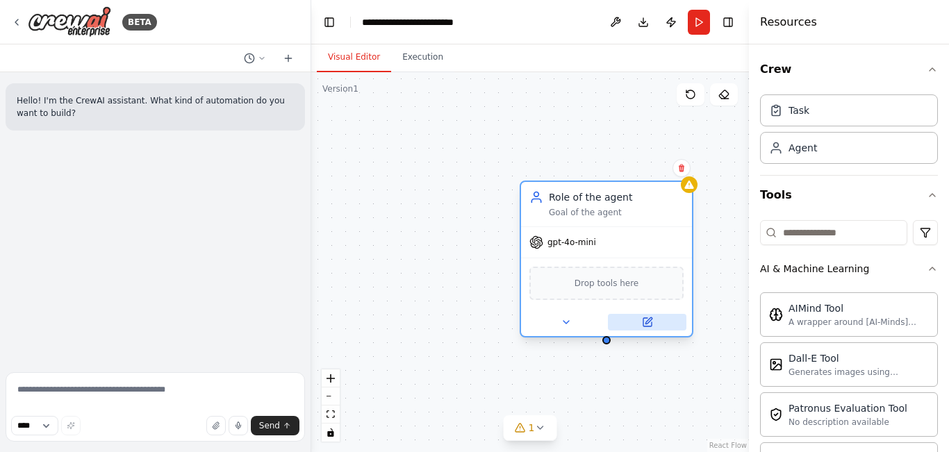
click at [650, 327] on icon at bounding box center [647, 322] width 11 height 11
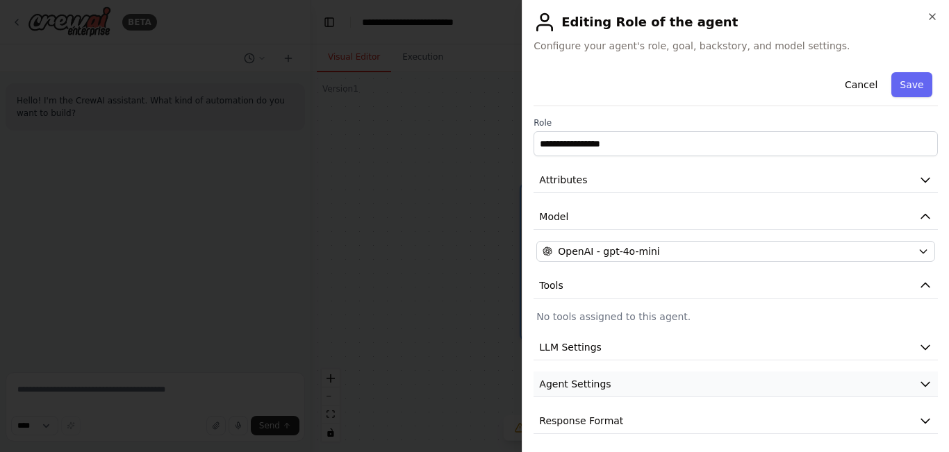
click at [660, 379] on button "Agent Settings" at bounding box center [736, 385] width 404 height 26
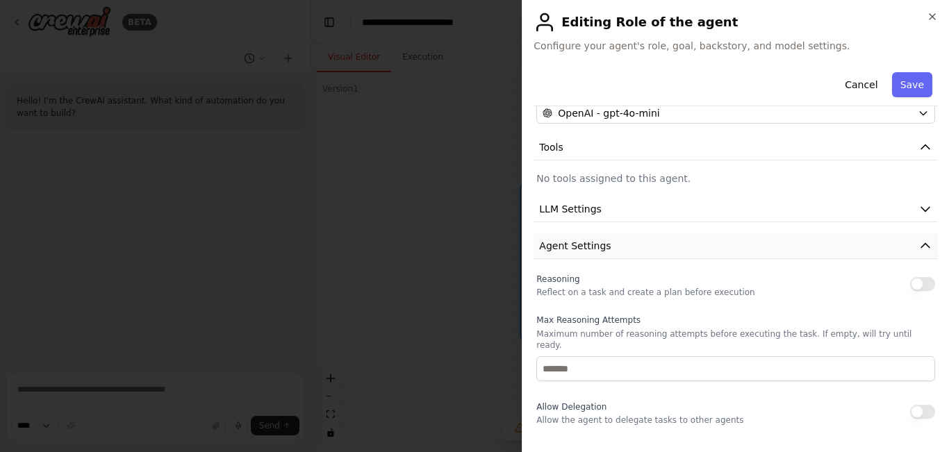
scroll to position [139, 0]
click at [690, 104] on div "Cancel Save" at bounding box center [736, 87] width 404 height 40
click at [692, 113] on div "OpenAI - gpt-4o-mini" at bounding box center [728, 113] width 370 height 14
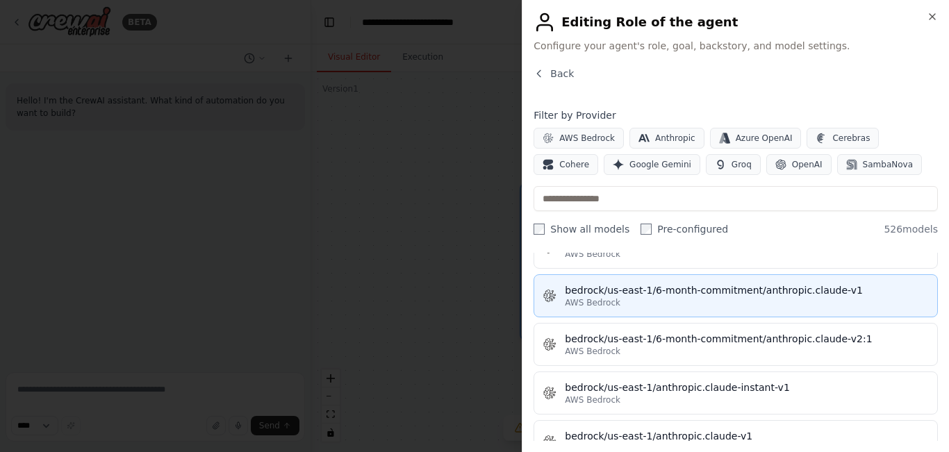
scroll to position [3683, 0]
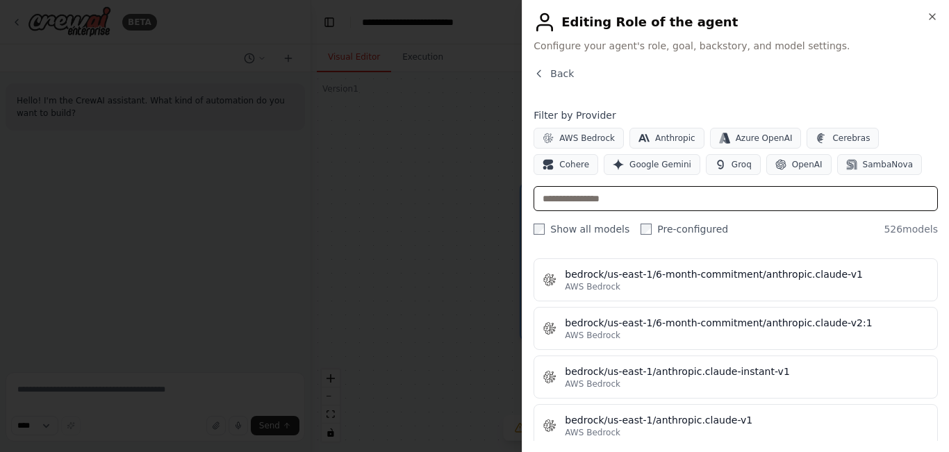
click at [744, 197] on input "text" at bounding box center [736, 198] width 404 height 25
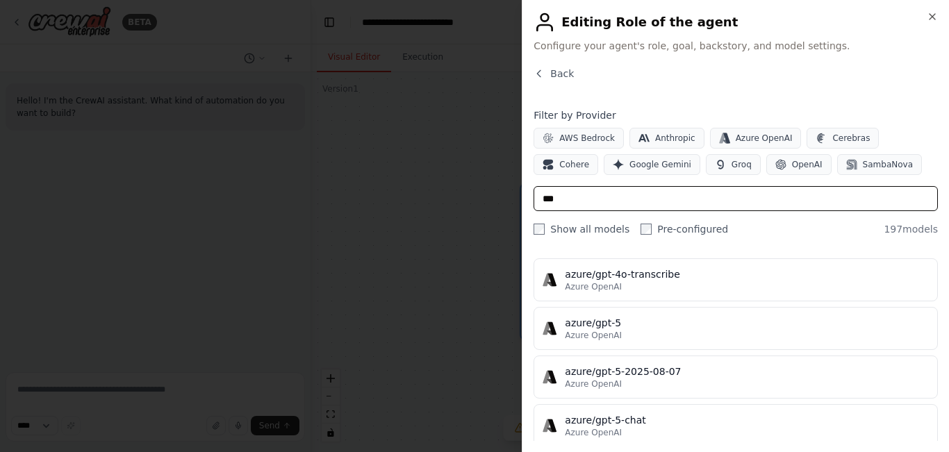
scroll to position [0, 0]
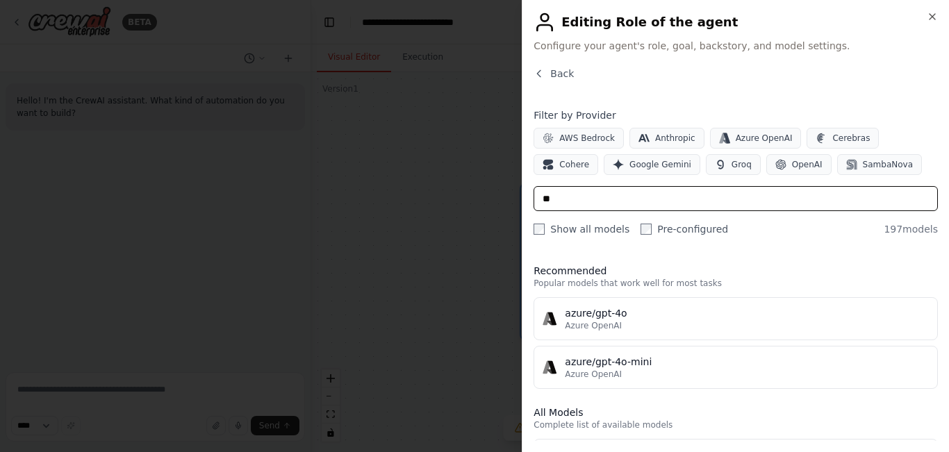
type input "*"
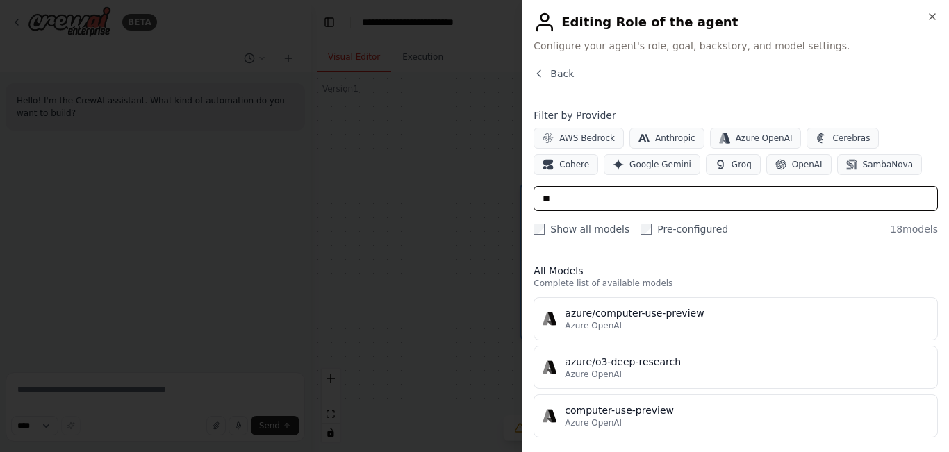
type input "***"
drag, startPoint x: 591, startPoint y: 202, endPoint x: 504, endPoint y: 191, distance: 87.5
click at [504, 191] on body "**********" at bounding box center [474, 226] width 949 height 452
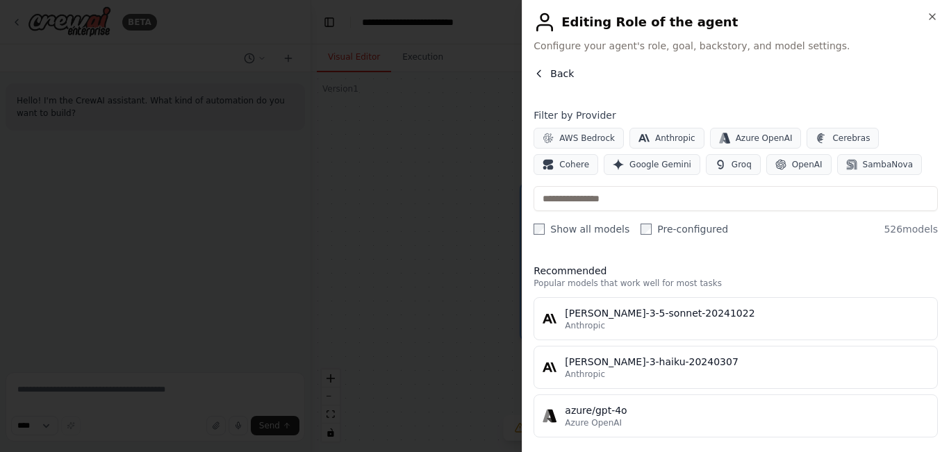
click at [541, 69] on icon "button" at bounding box center [539, 73] width 11 height 11
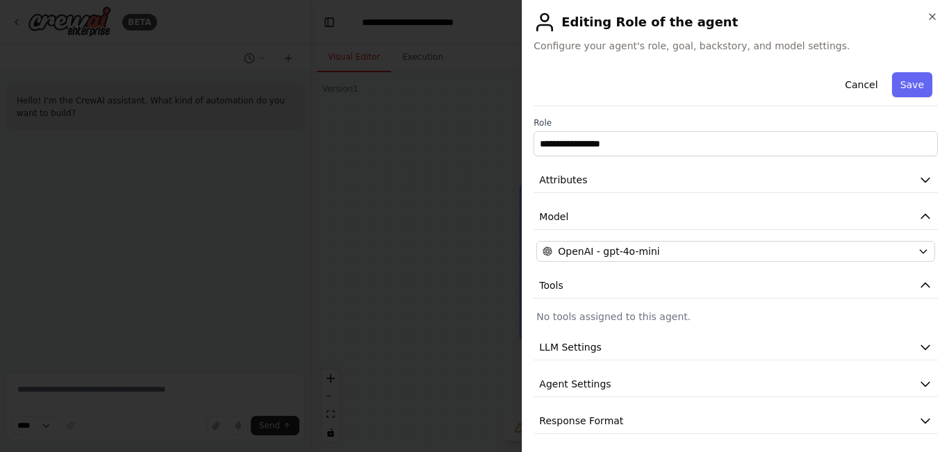
scroll to position [4, 0]
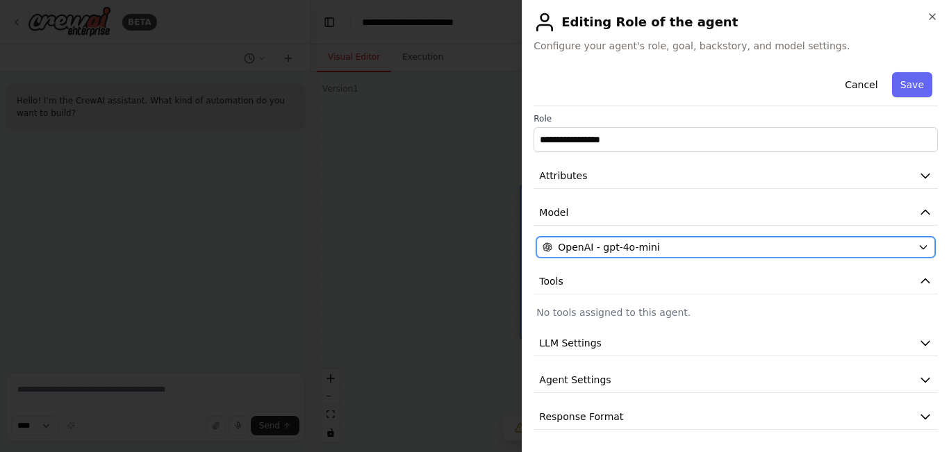
click at [905, 243] on button "OpenAI - gpt-4o-mini" at bounding box center [735, 247] width 399 height 21
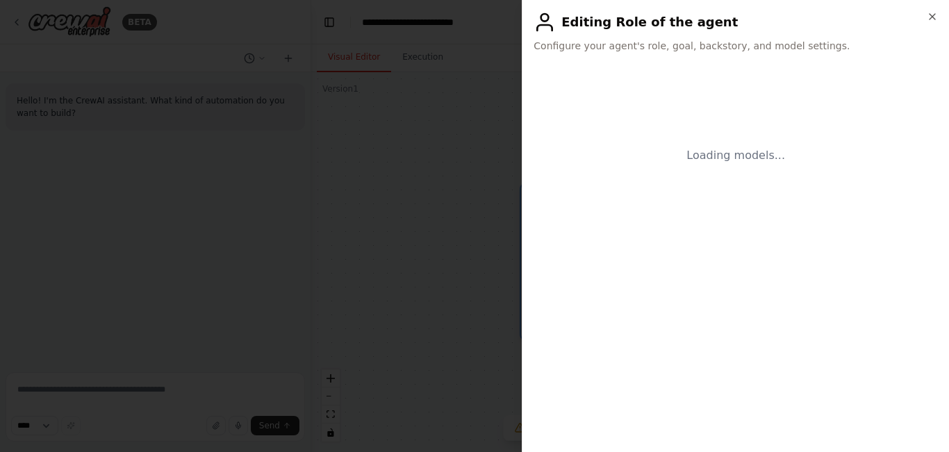
scroll to position [0, 0]
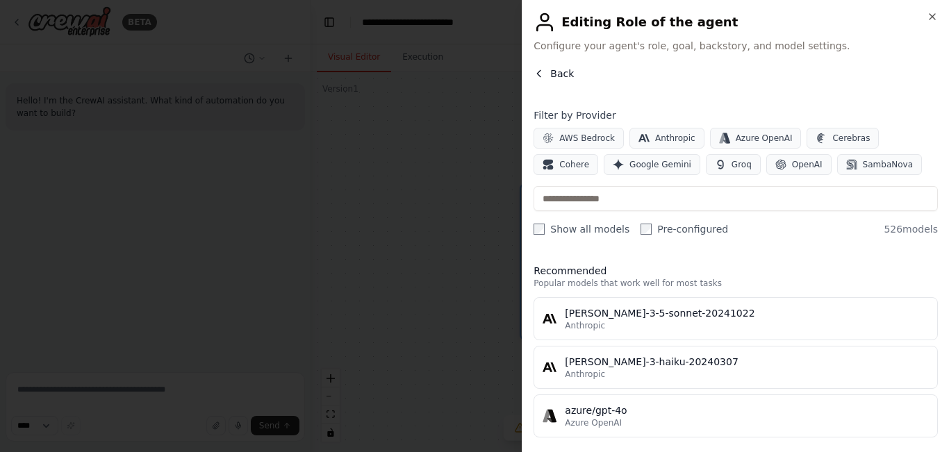
click at [548, 68] on button "Back" at bounding box center [554, 74] width 40 height 14
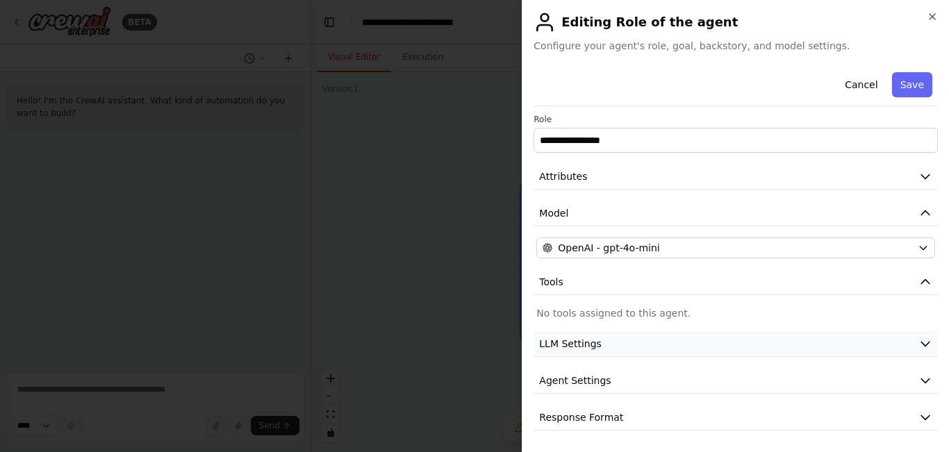
scroll to position [4, 0]
click at [713, 380] on button "Agent Settings" at bounding box center [736, 381] width 404 height 26
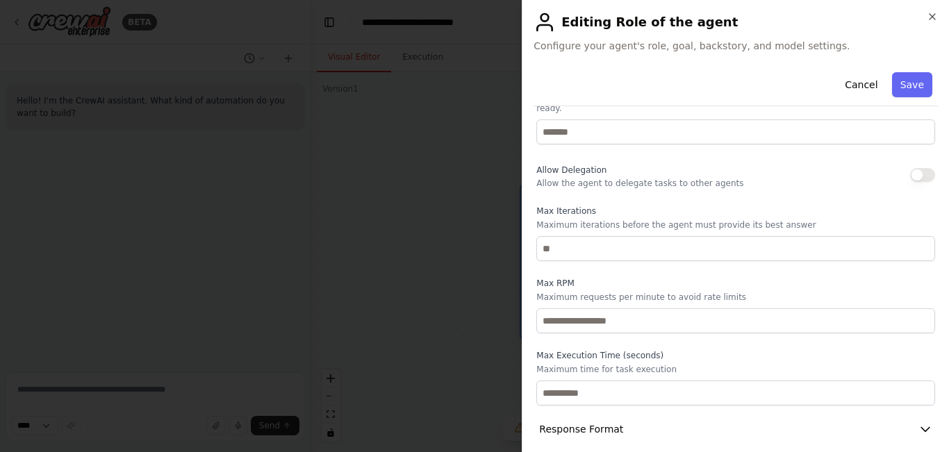
scroll to position [377, 0]
click at [699, 416] on button "Response Format" at bounding box center [736, 429] width 404 height 26
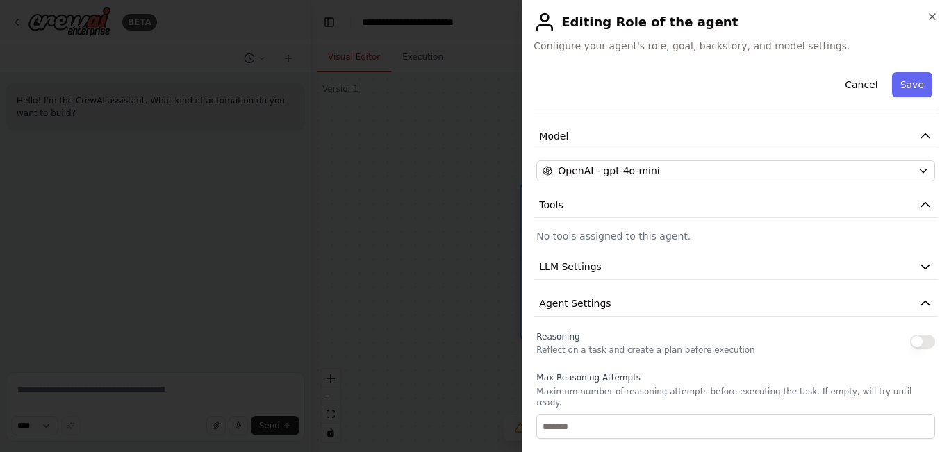
scroll to position [0, 0]
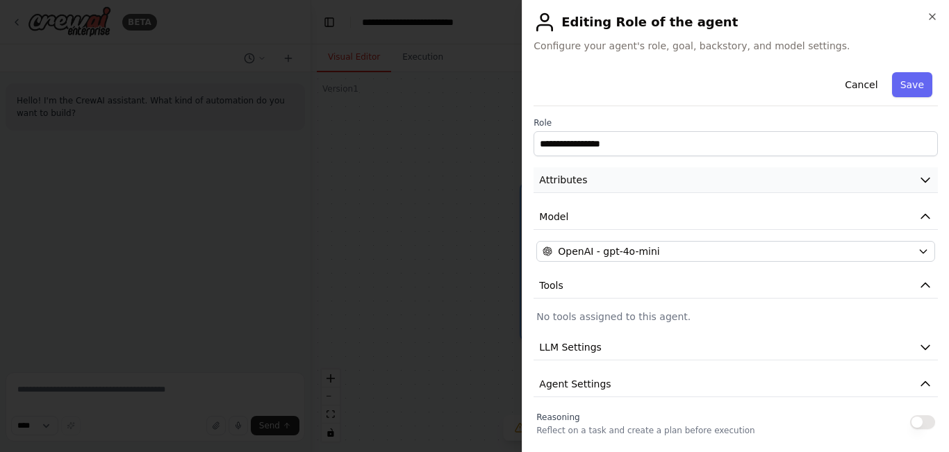
click at [718, 190] on button "Attributes" at bounding box center [736, 180] width 404 height 26
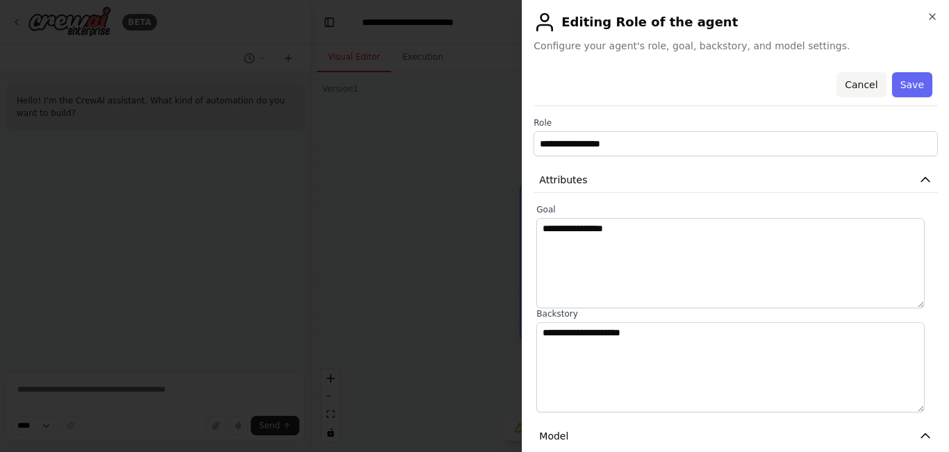
click at [851, 87] on button "Cancel" at bounding box center [861, 84] width 49 height 25
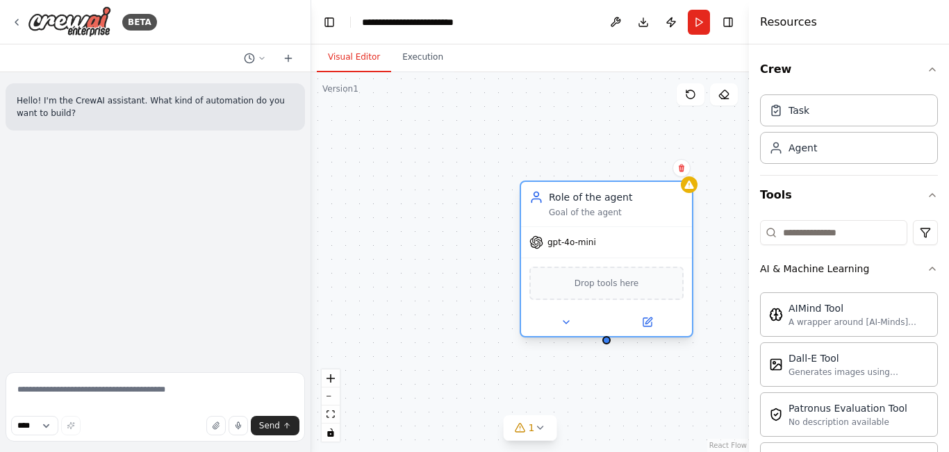
click at [634, 286] on span "Drop tools here" at bounding box center [607, 284] width 65 height 14
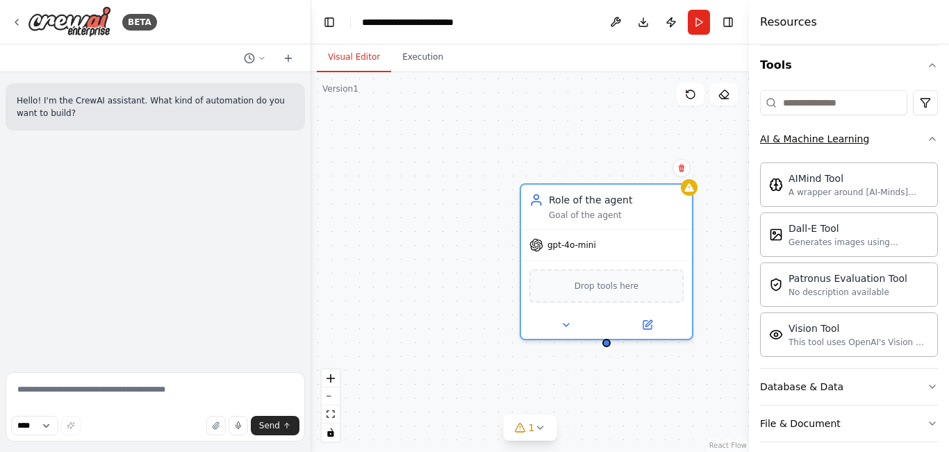
scroll to position [139, 0]
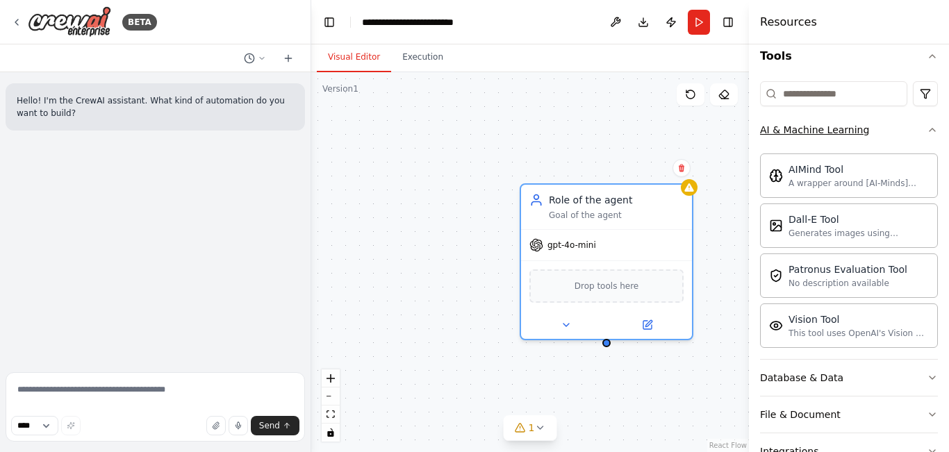
click at [917, 138] on button "AI & Machine Learning" at bounding box center [849, 130] width 178 height 36
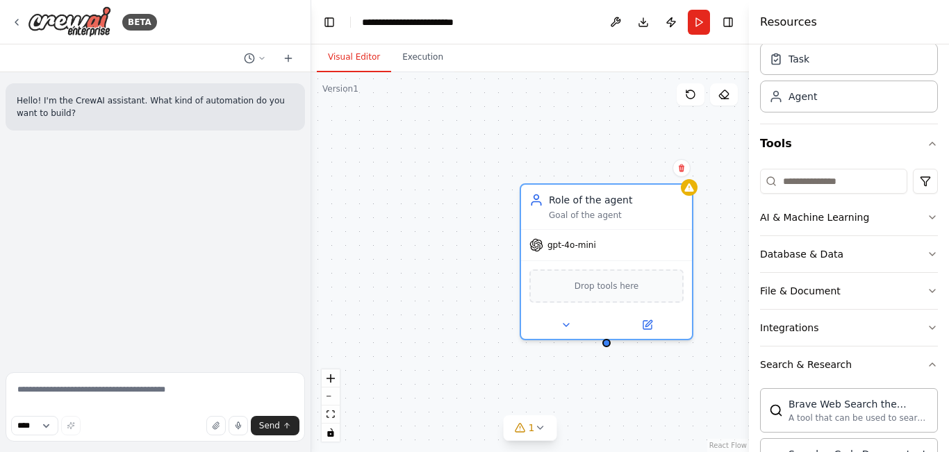
scroll to position [0, 0]
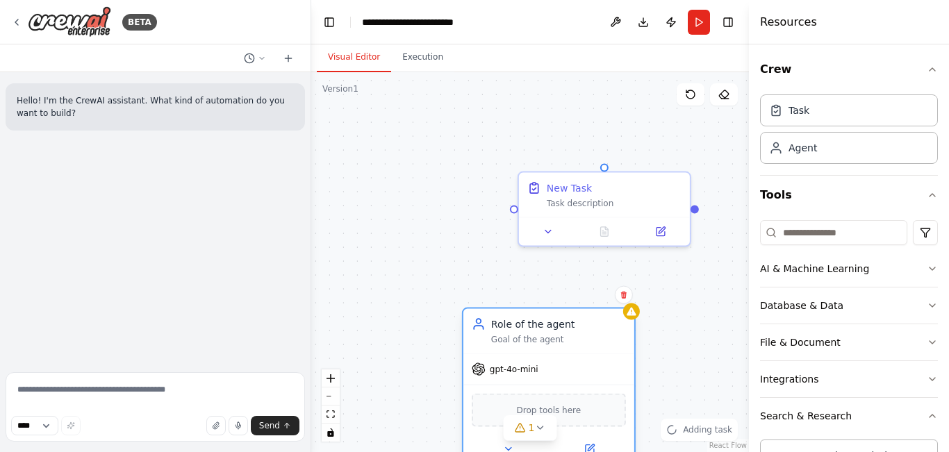
drag, startPoint x: 542, startPoint y: 211, endPoint x: 582, endPoint y: 331, distance: 126.6
click at [582, 331] on div "Role of the agent Goal of the agent" at bounding box center [558, 332] width 135 height 28
click at [607, 204] on div "Task description" at bounding box center [614, 200] width 135 height 11
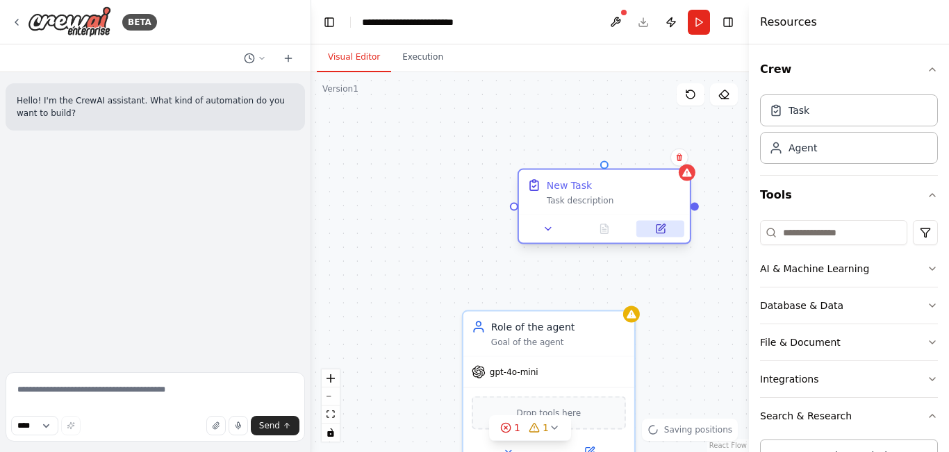
click at [659, 236] on button at bounding box center [661, 229] width 48 height 17
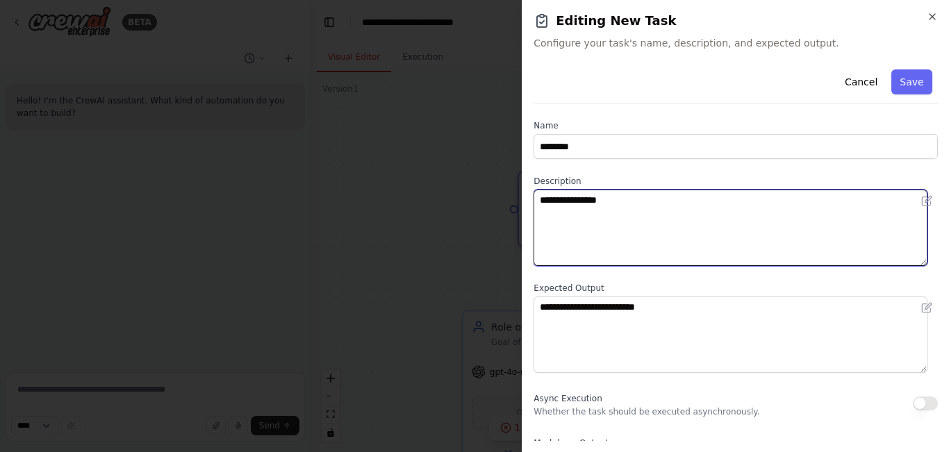
drag, startPoint x: 623, startPoint y: 212, endPoint x: 519, endPoint y: 204, distance: 103.9
click at [519, 204] on body "**********" at bounding box center [474, 226] width 949 height 452
paste textarea "**********"
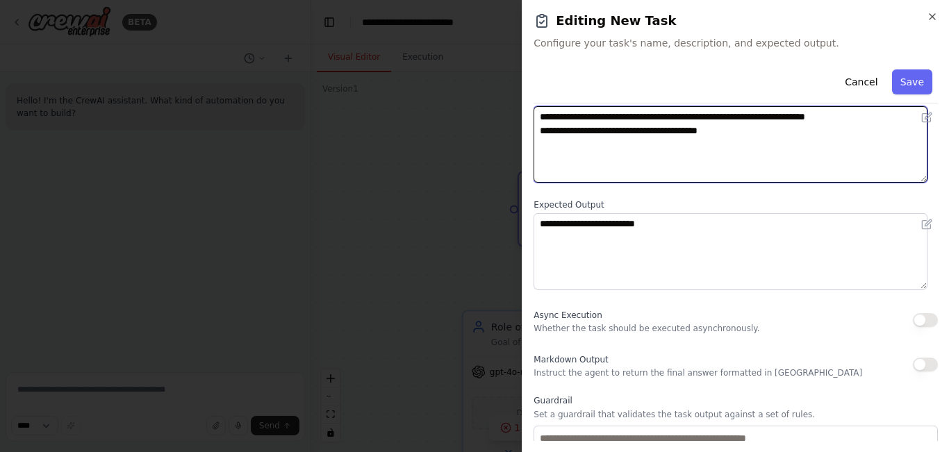
scroll to position [175, 0]
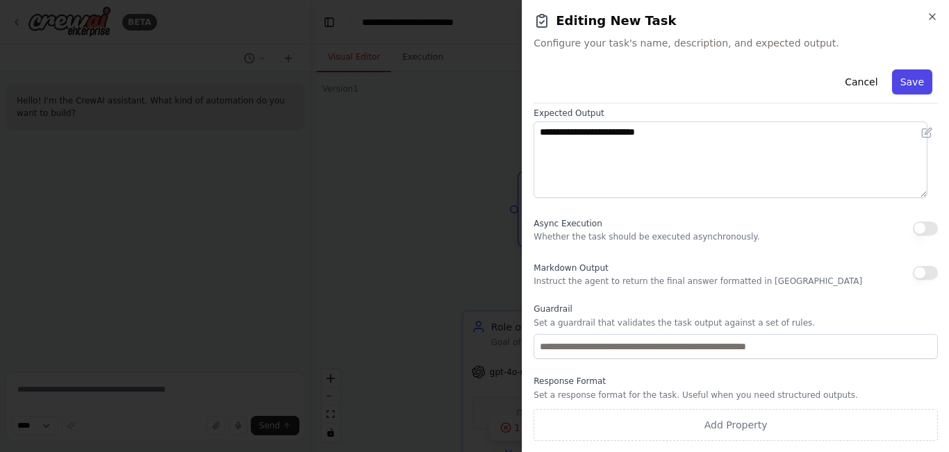
type textarea "**********"
click at [908, 83] on button "Save" at bounding box center [912, 81] width 40 height 25
